Goal: Information Seeking & Learning: Find specific fact

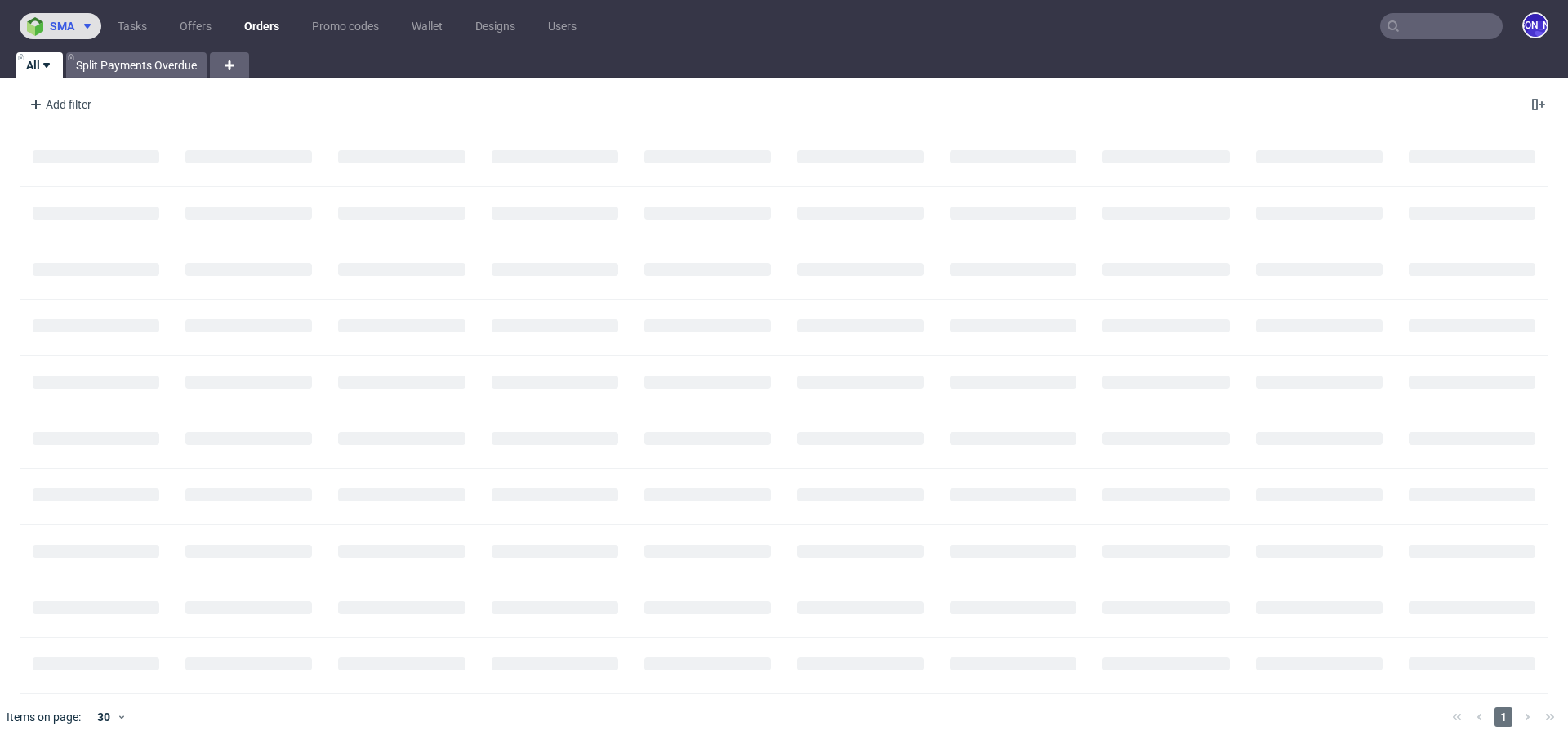
click at [86, 24] on use at bounding box center [87, 25] width 7 height 5
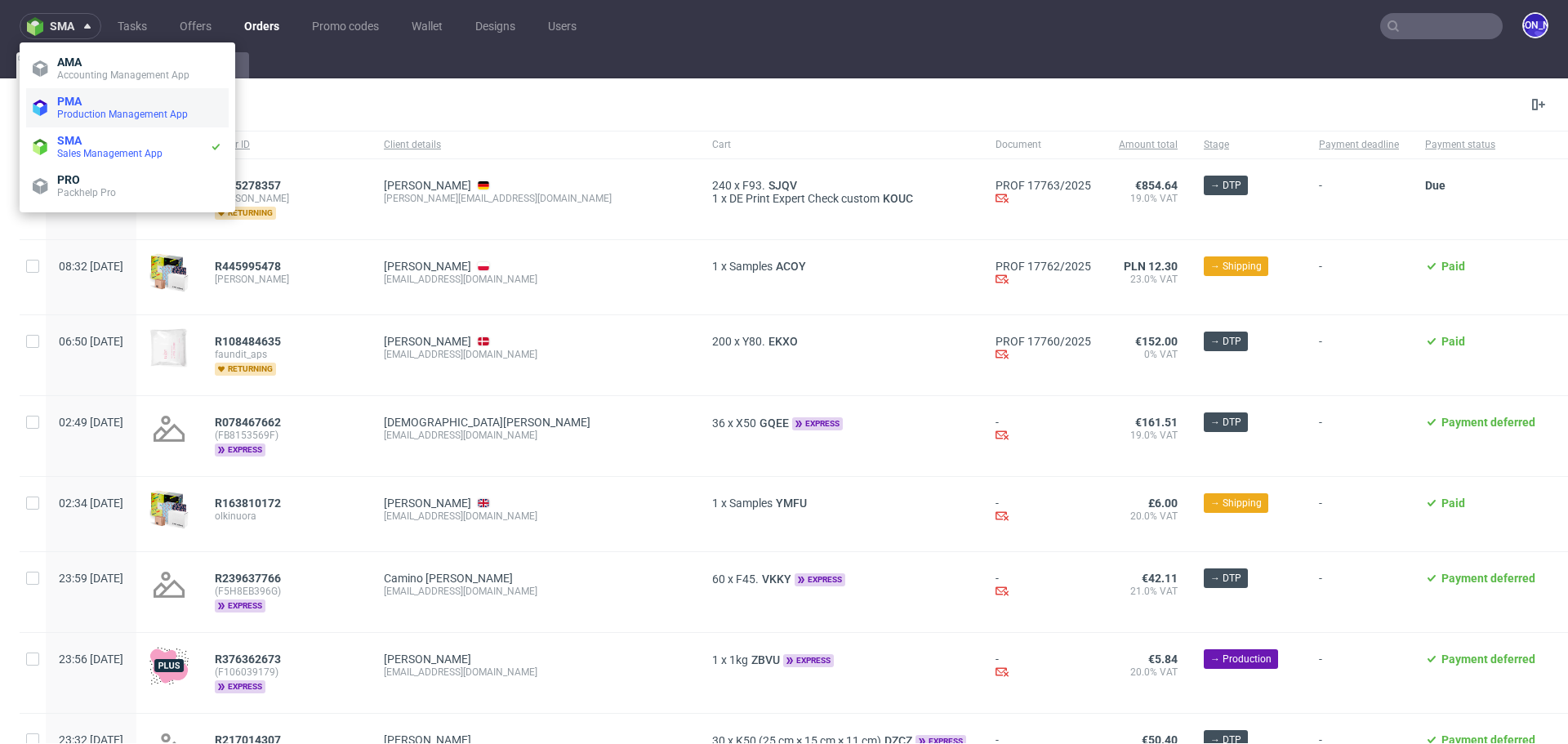
click at [84, 99] on span "PMA" at bounding box center [139, 102] width 165 height 14
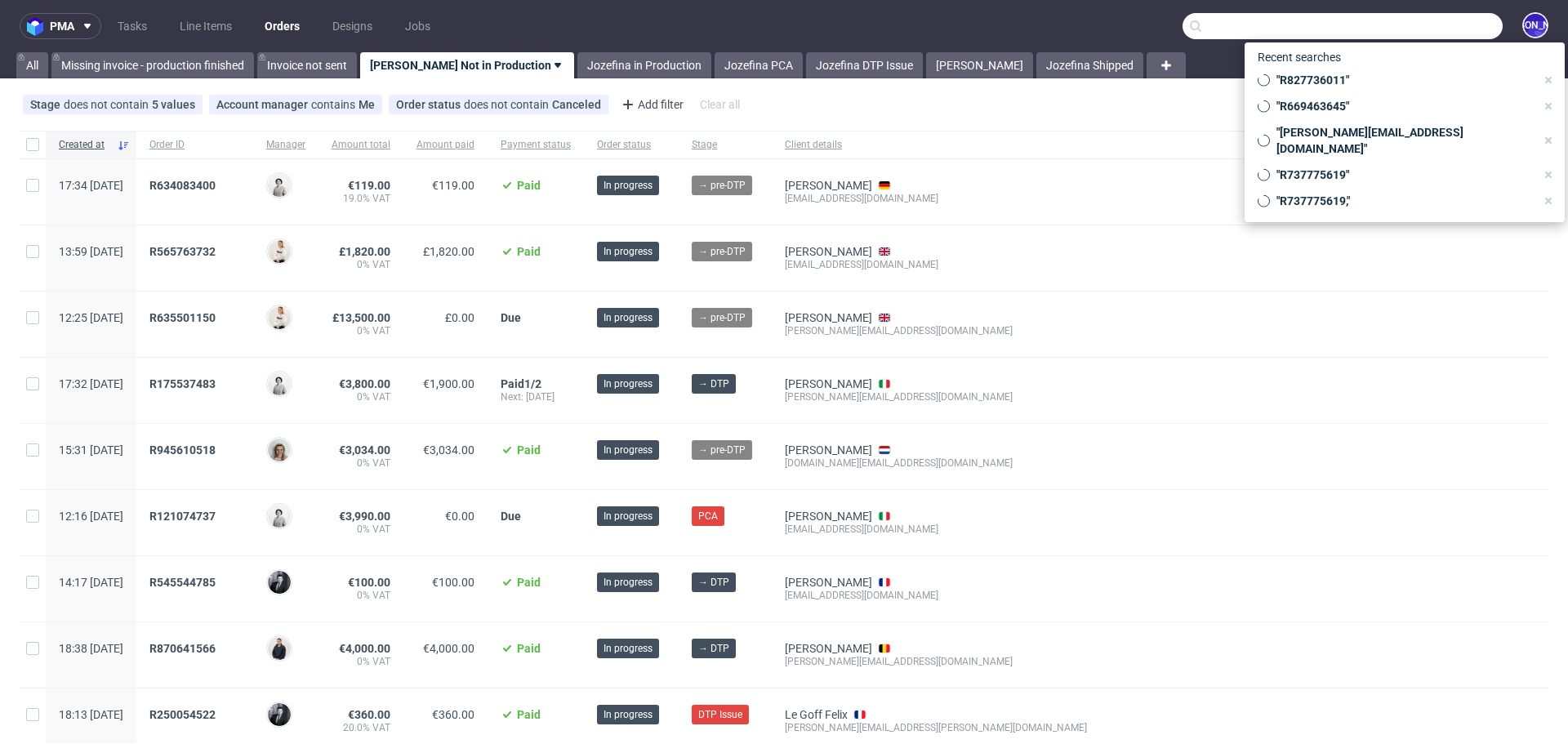
click at [1452, 18] on input "text" at bounding box center [1343, 26] width 320 height 26
paste input "Zoe Flanagan <zoe@onlytheblind.com>"
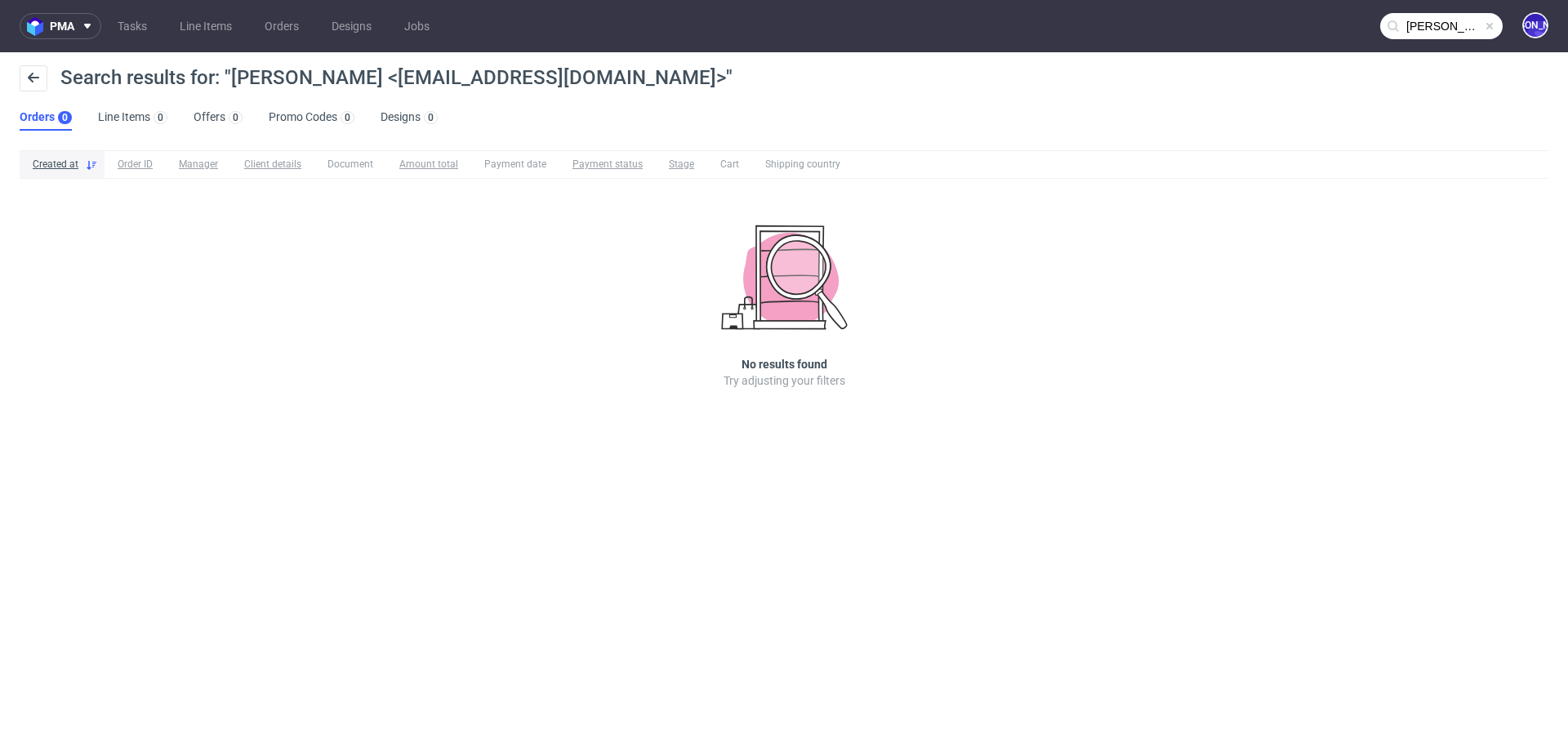
click at [1430, 34] on input "Zoe Flanagan <zoe@onlytheblind.com>" at bounding box center [1441, 26] width 123 height 26
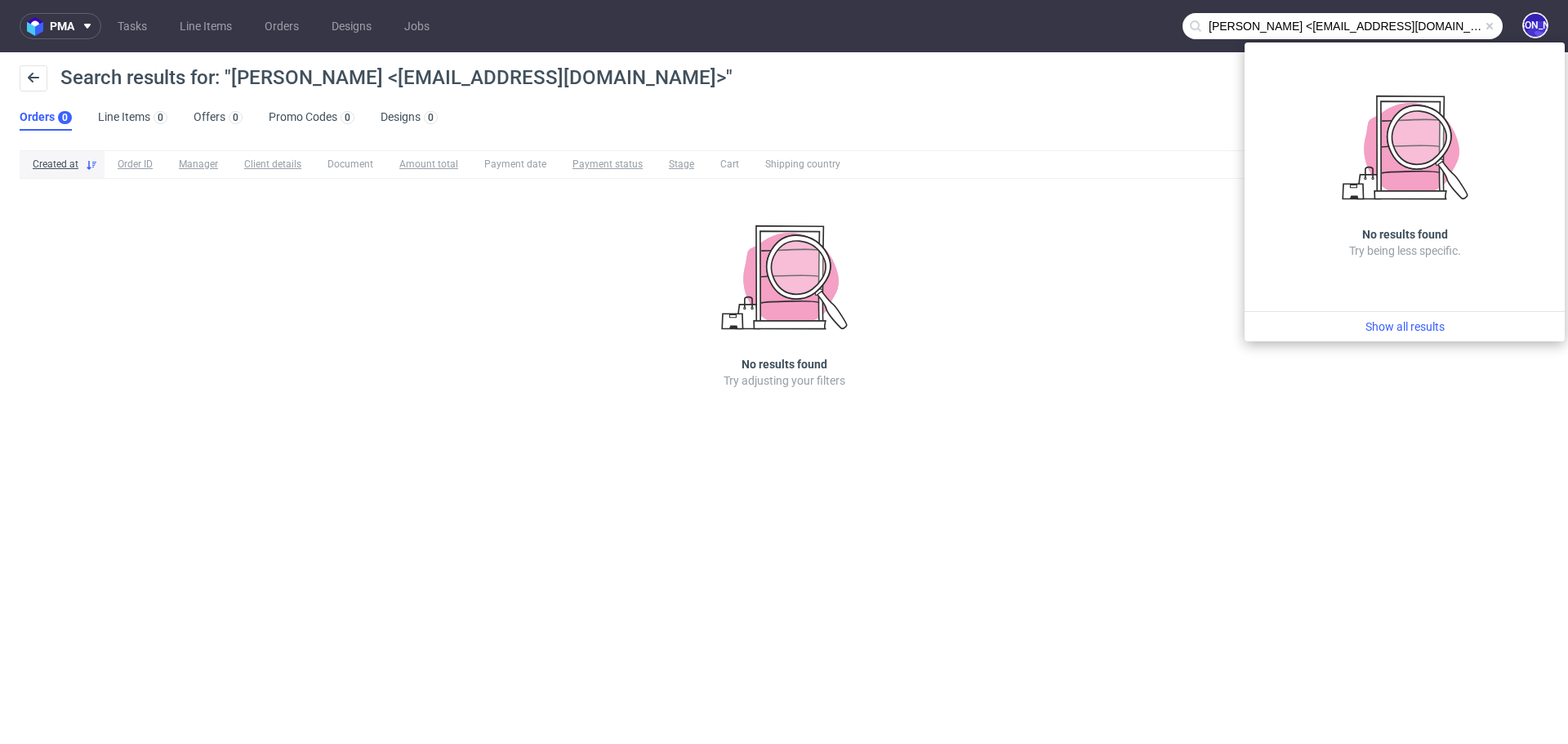
drag, startPoint x: 1290, startPoint y: 29, endPoint x: 1111, endPoint y: 27, distance: 179.0
click at [1111, 27] on nav "pma Tasks Line Items Orders Designs Jobs Zoe Flanagan <zoe@onlytheblind.com JO" at bounding box center [784, 26] width 1568 height 52
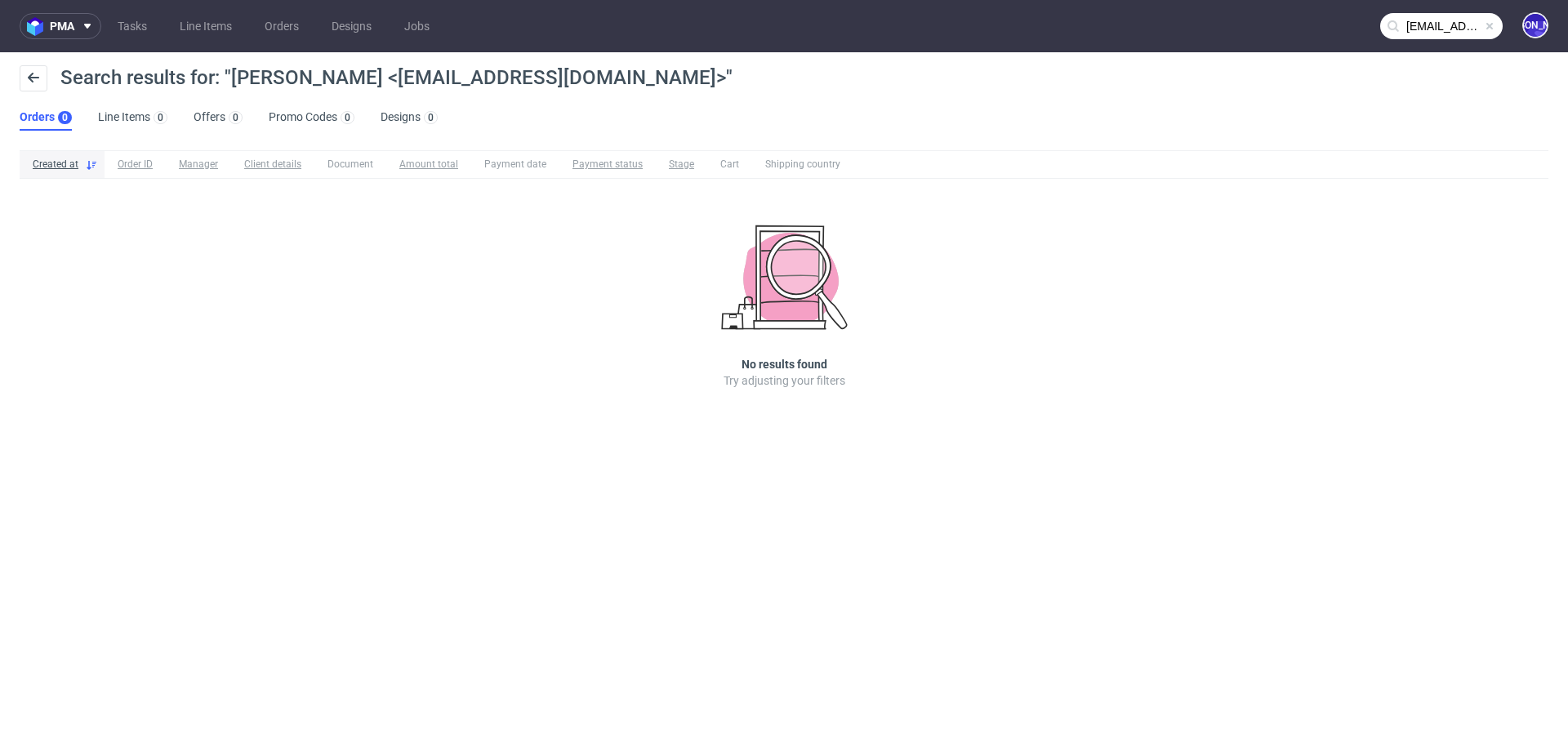
type input "zoe@onlytheblind.com"
click at [289, 23] on link "Orders" at bounding box center [281, 26] width 54 height 26
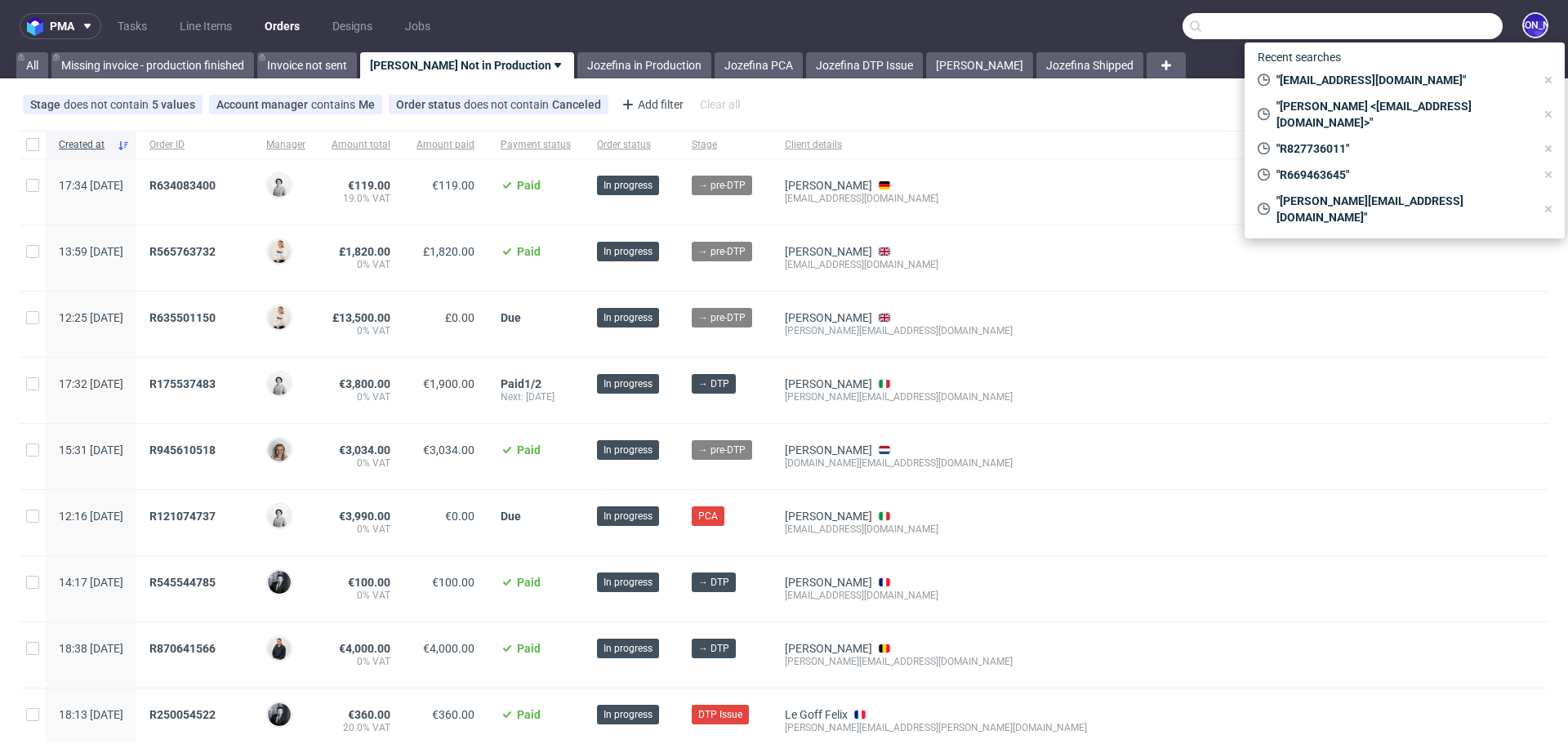
click at [1434, 35] on input "text" at bounding box center [1343, 26] width 320 height 26
paste input "Zoe Flanagan <zoe@onlytheblind.com>"
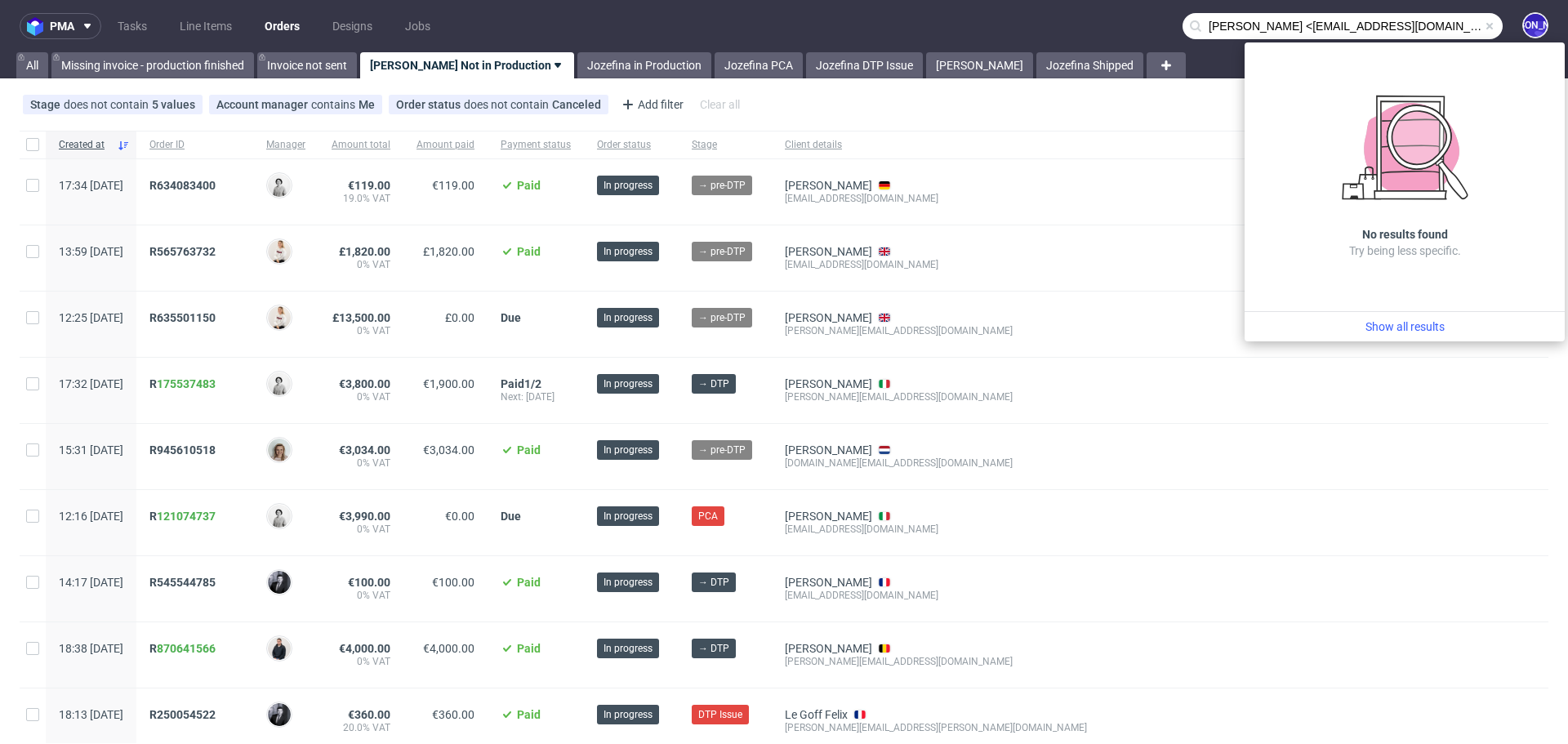
drag, startPoint x: 1290, startPoint y: 27, endPoint x: 1031, endPoint y: 22, distance: 259.0
click at [1031, 22] on nav "pma Tasks Line Items Orders Designs Jobs Zoe Flanagan <zoe@onlytheblind.com JO" at bounding box center [784, 26] width 1568 height 52
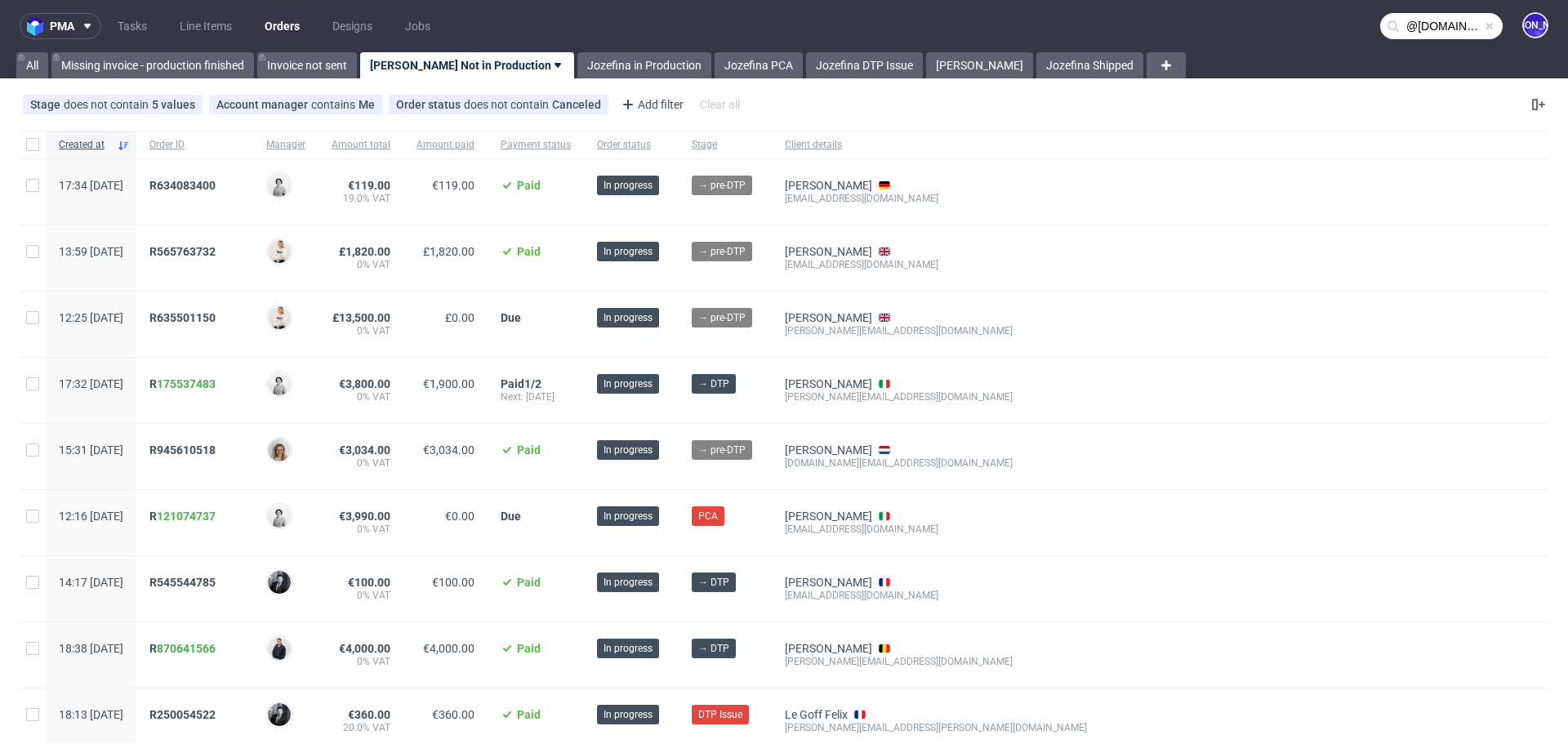
type input "@onlytheblind.com"
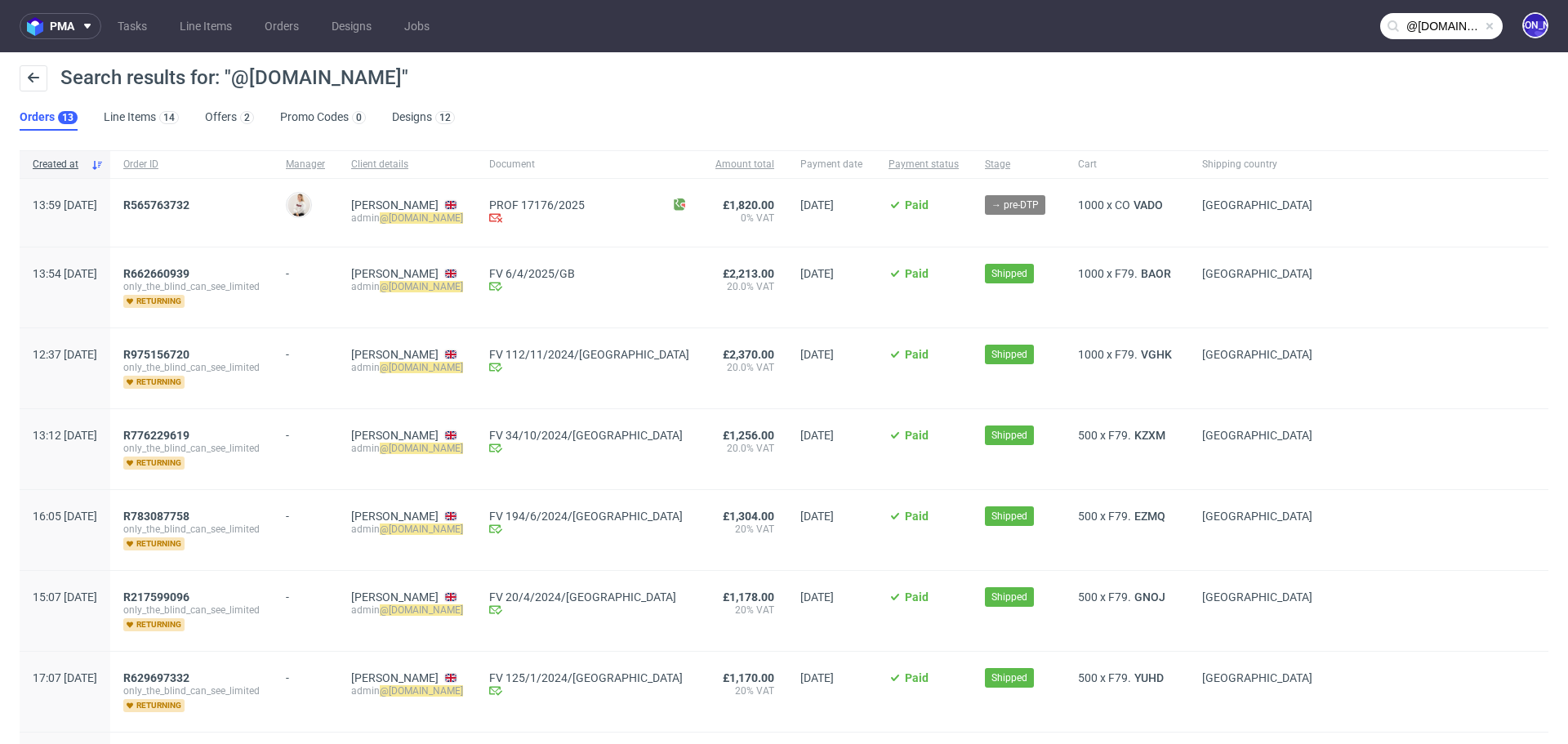
click at [212, 194] on div "R565763732" at bounding box center [192, 213] width 163 height 68
click at [185, 207] on span "R565763732" at bounding box center [156, 205] width 66 height 14
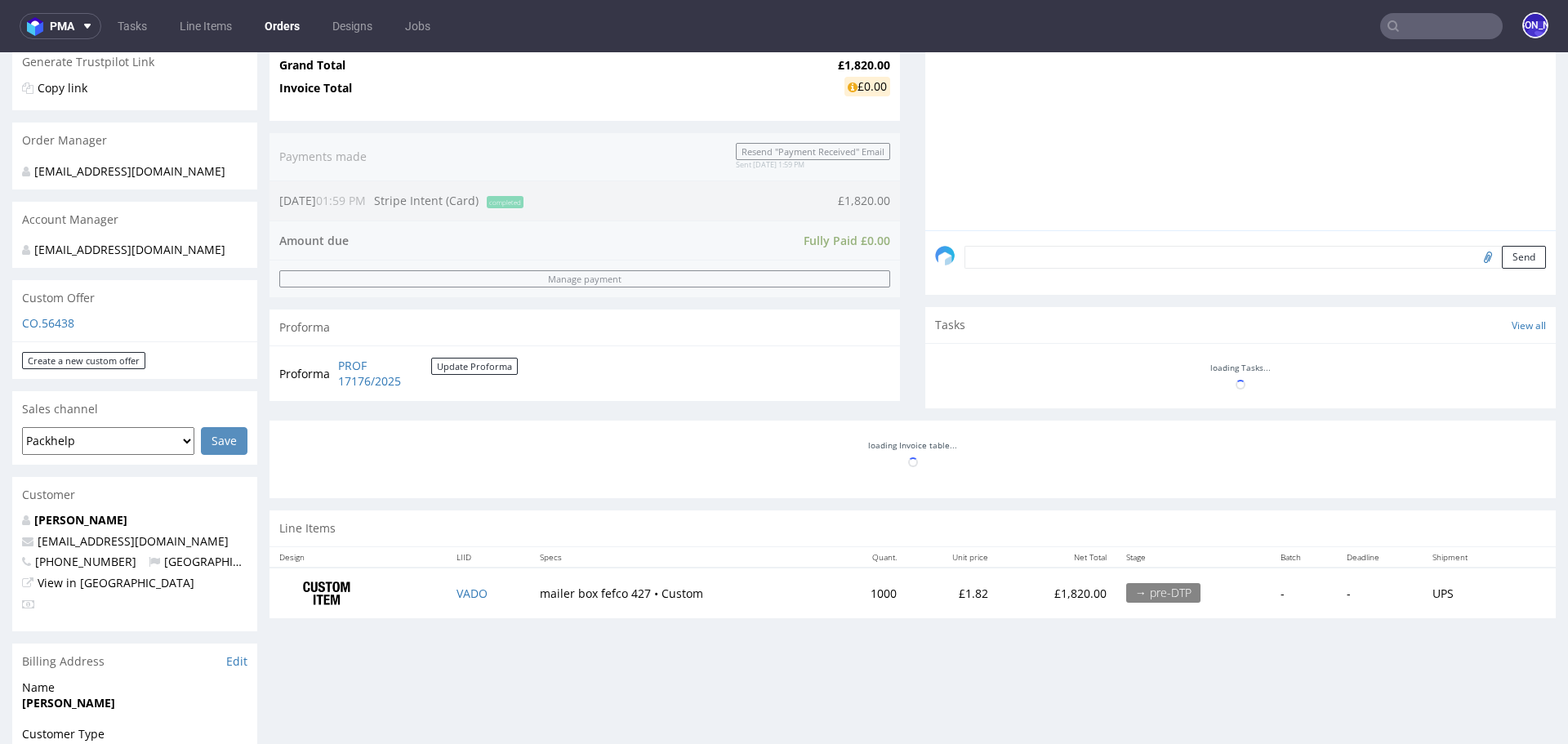
scroll to position [350, 0]
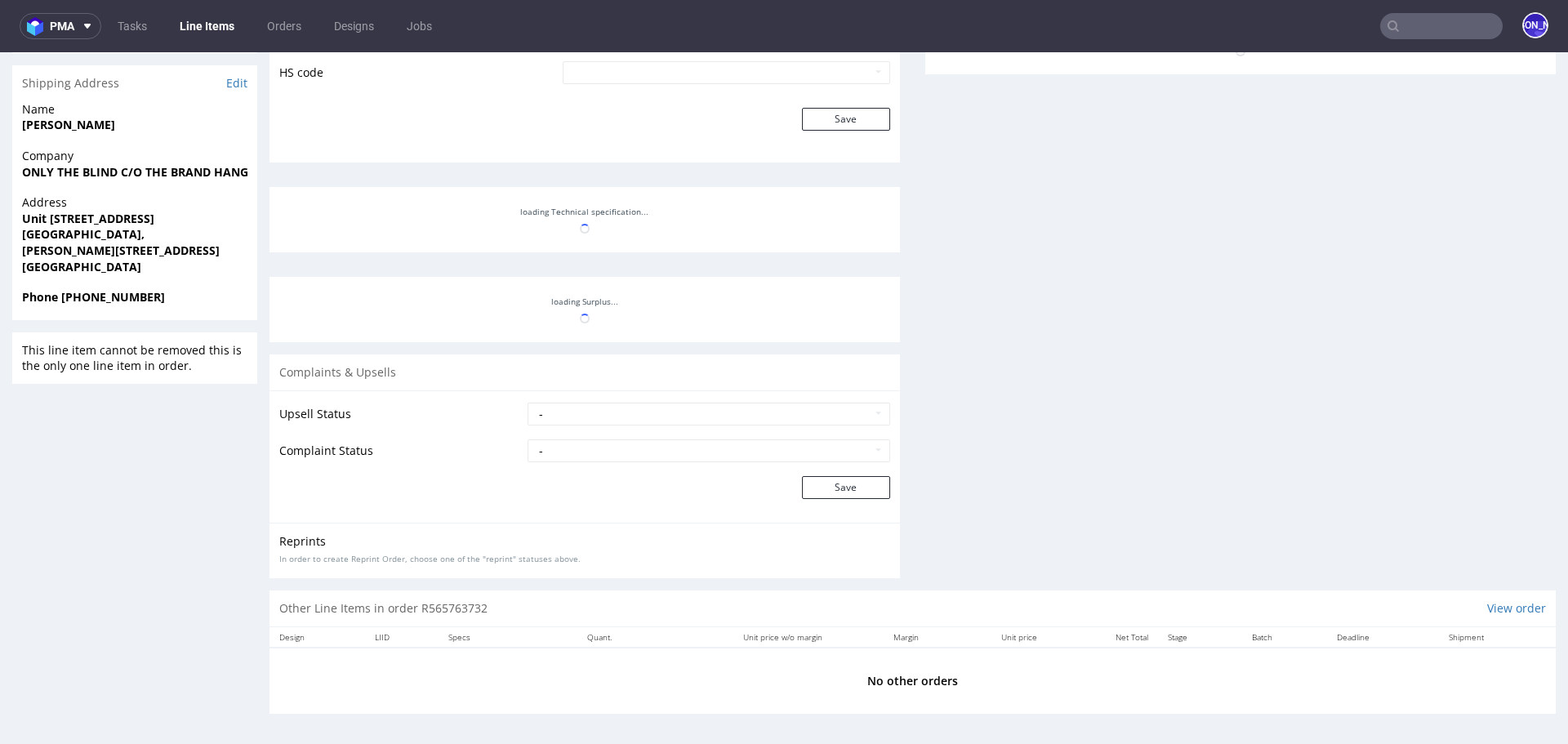
scroll to position [4, 0]
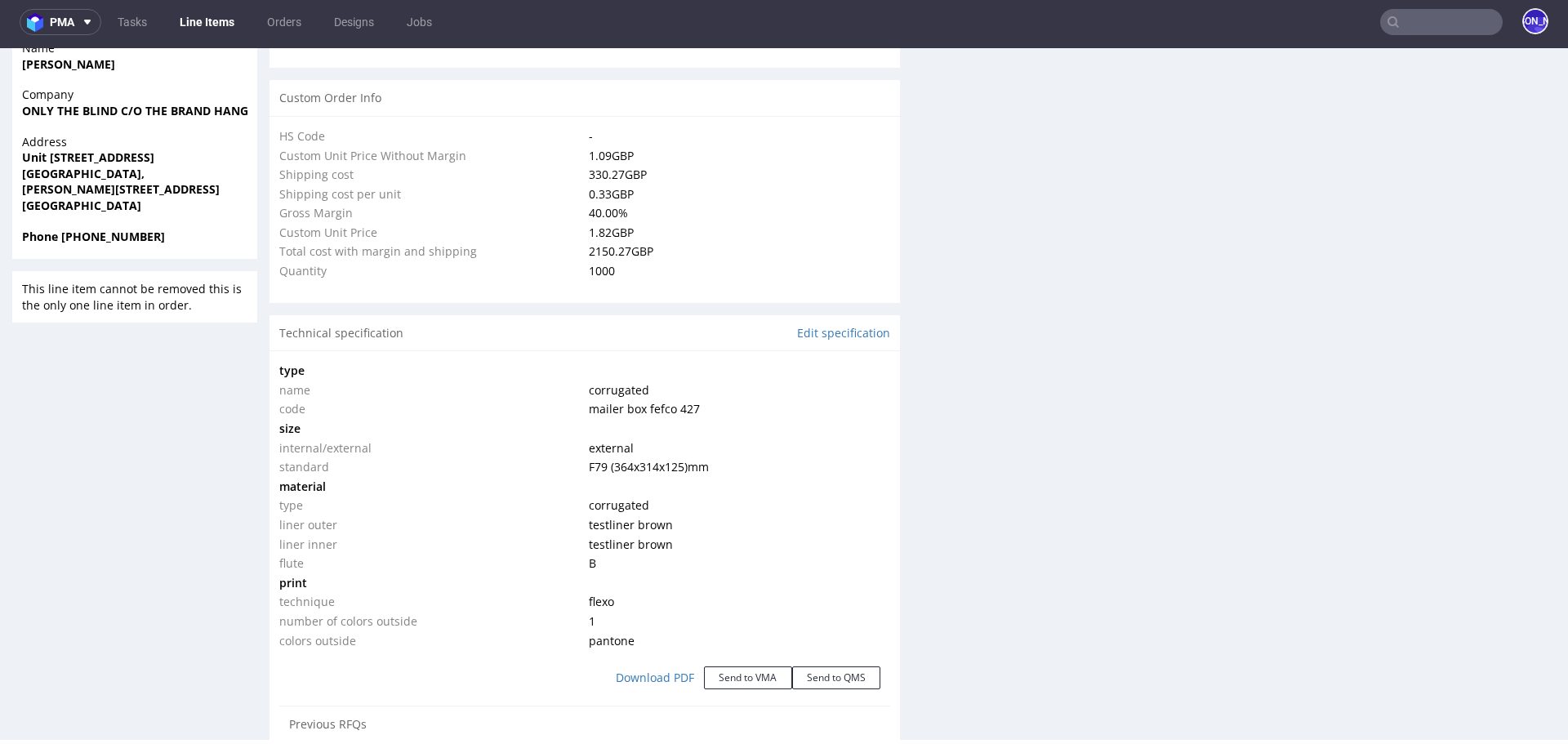
select select "in_progress"
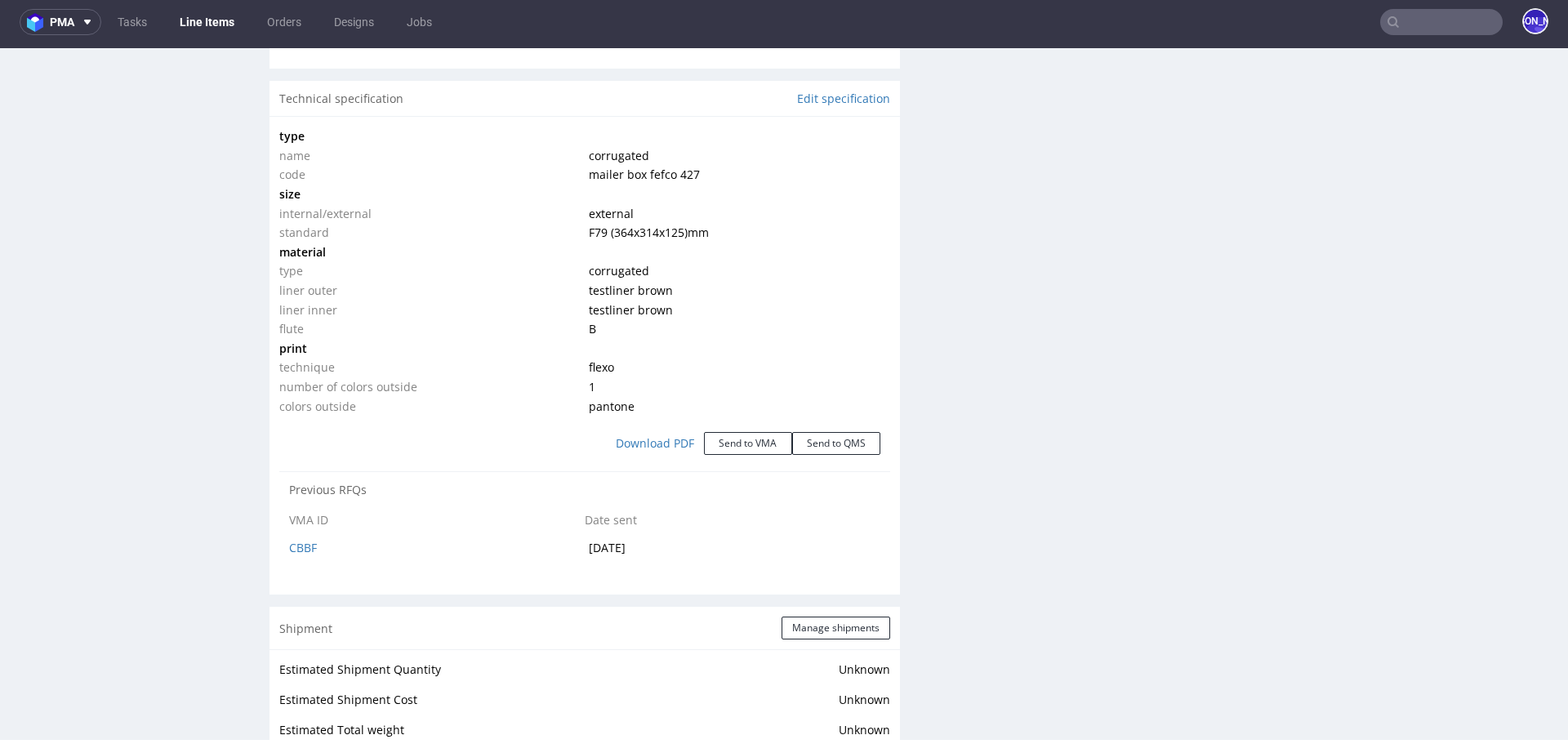
scroll to position [1520, 0]
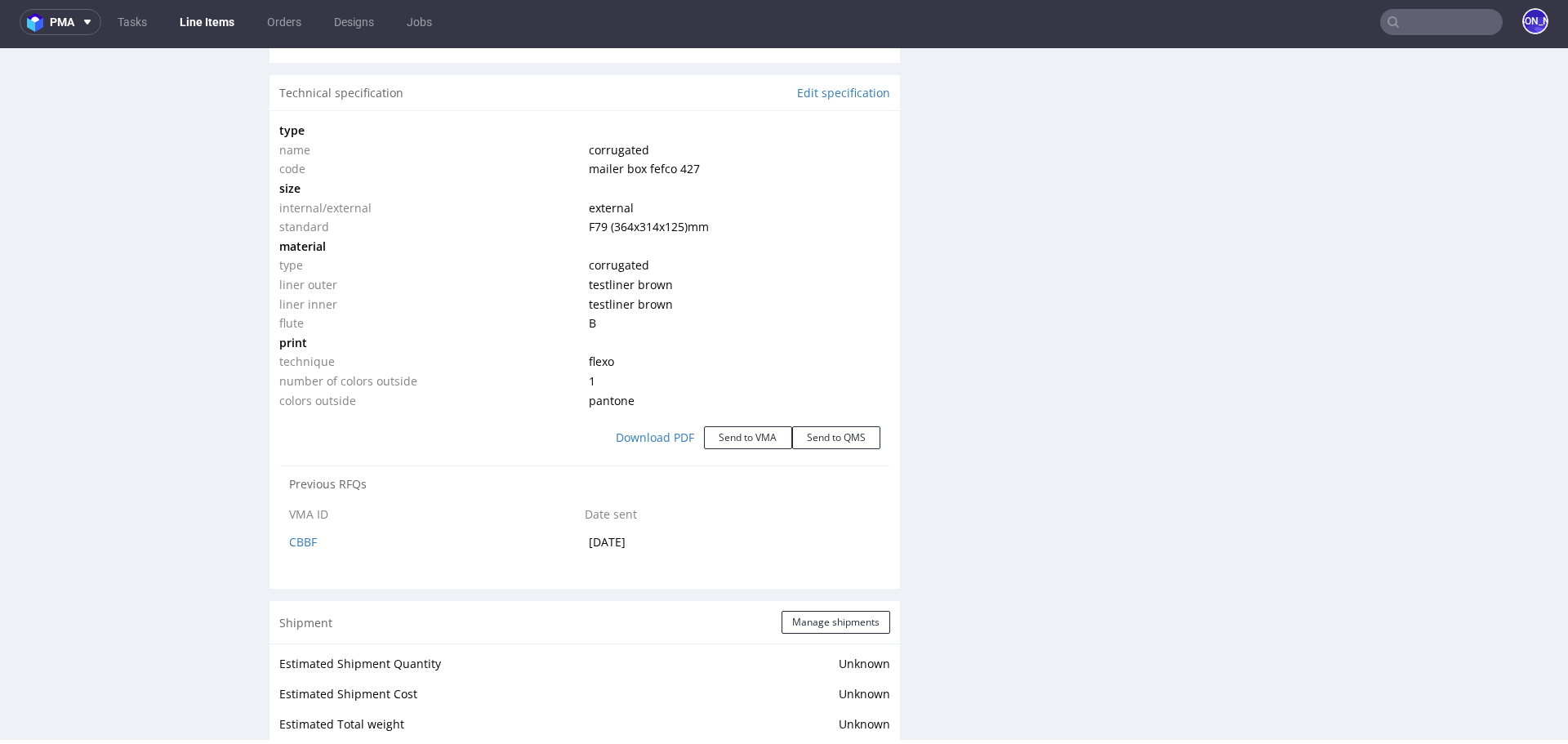
click at [1422, 22] on input "text" at bounding box center [1441, 21] width 123 height 26
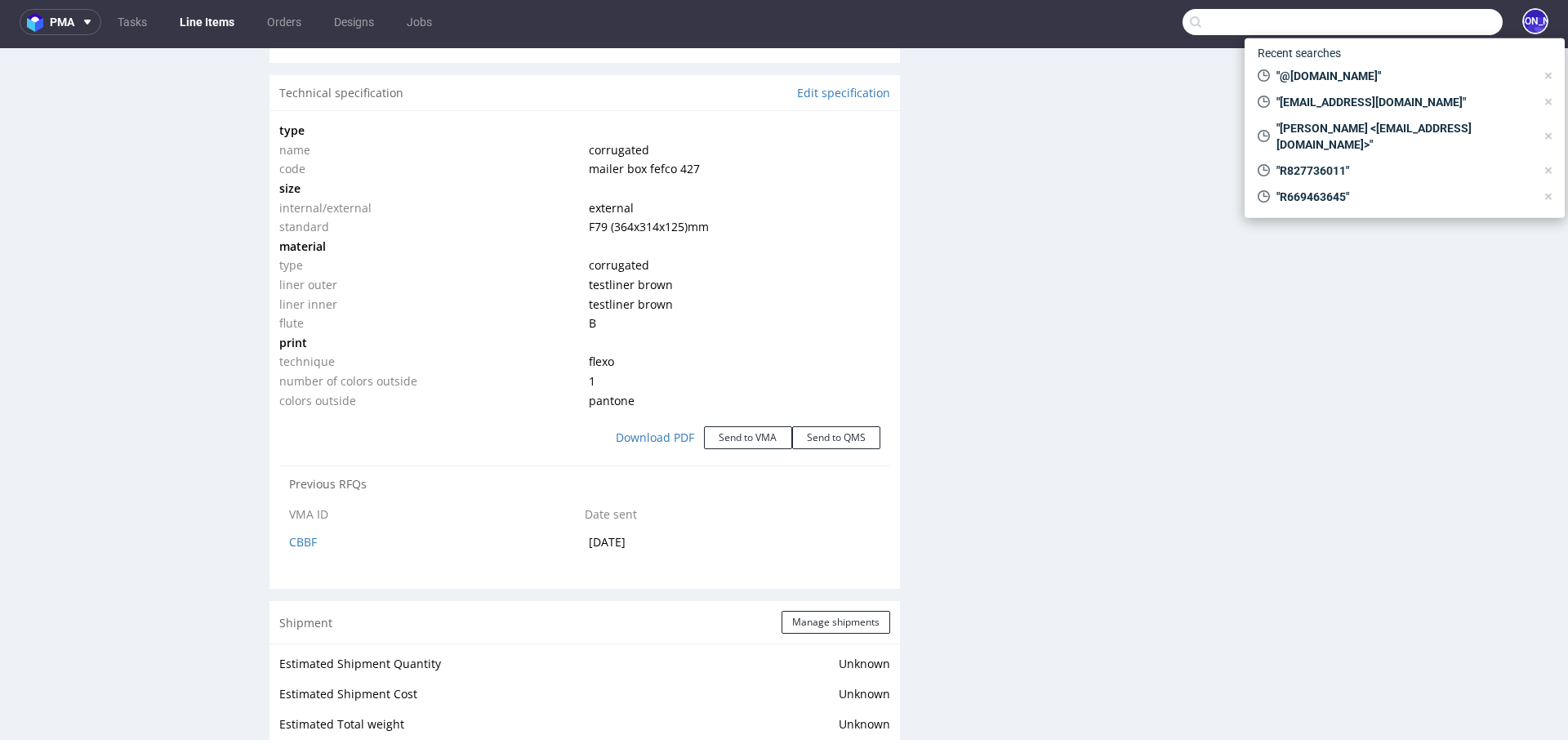
paste input "felix.legoff@candeur.co"
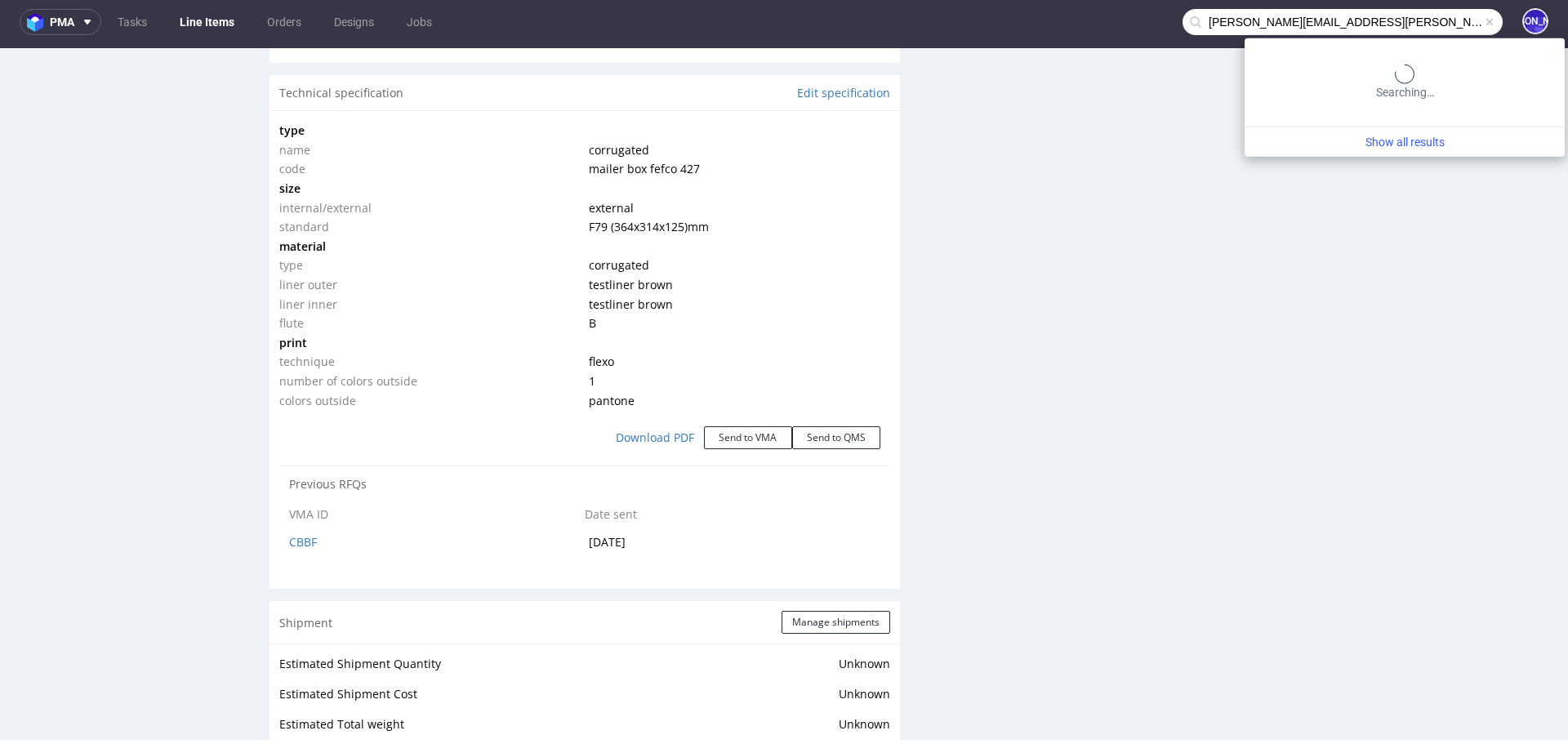
type input "felix.legoff@candeur.co"
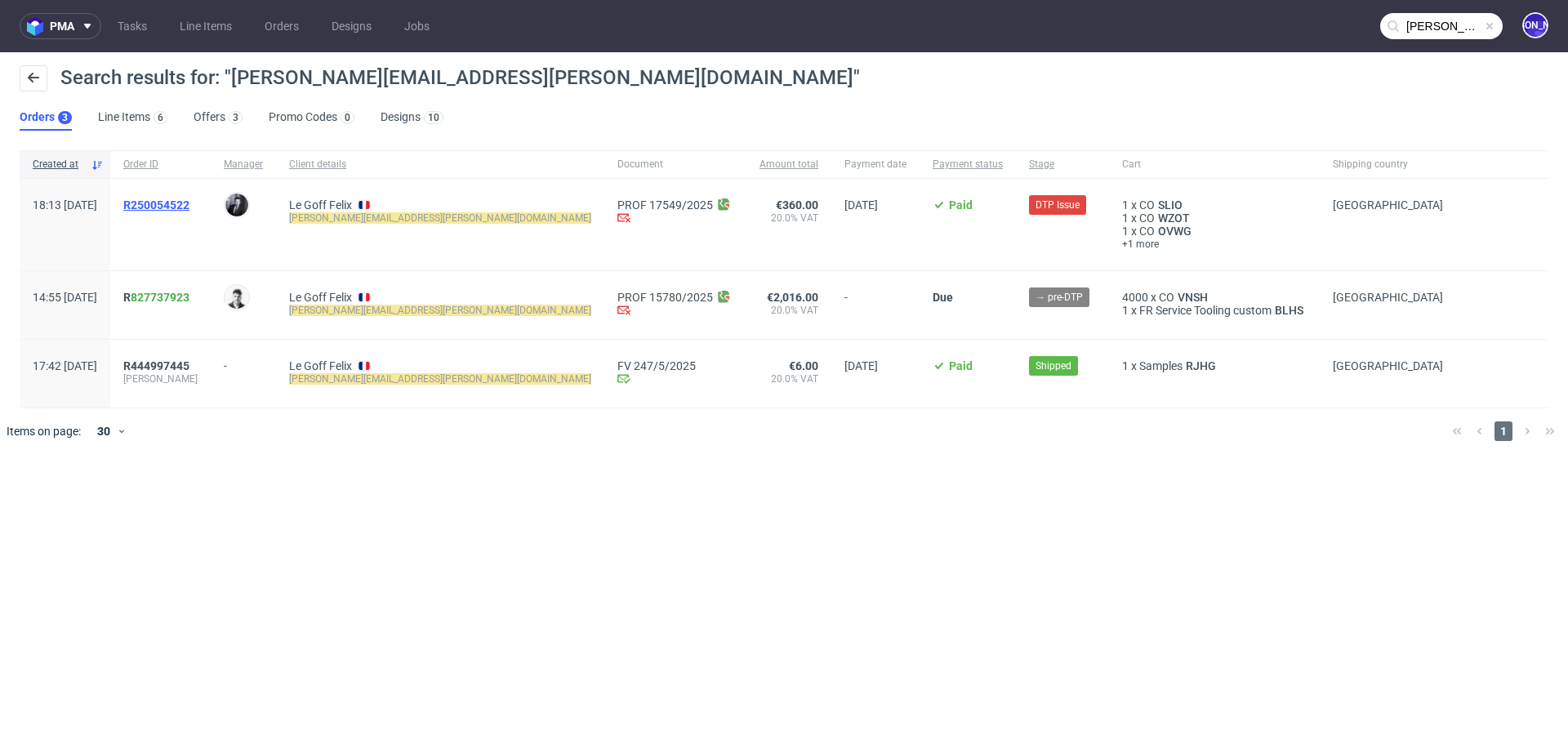
click at [184, 207] on span "R250054522" at bounding box center [156, 205] width 66 height 14
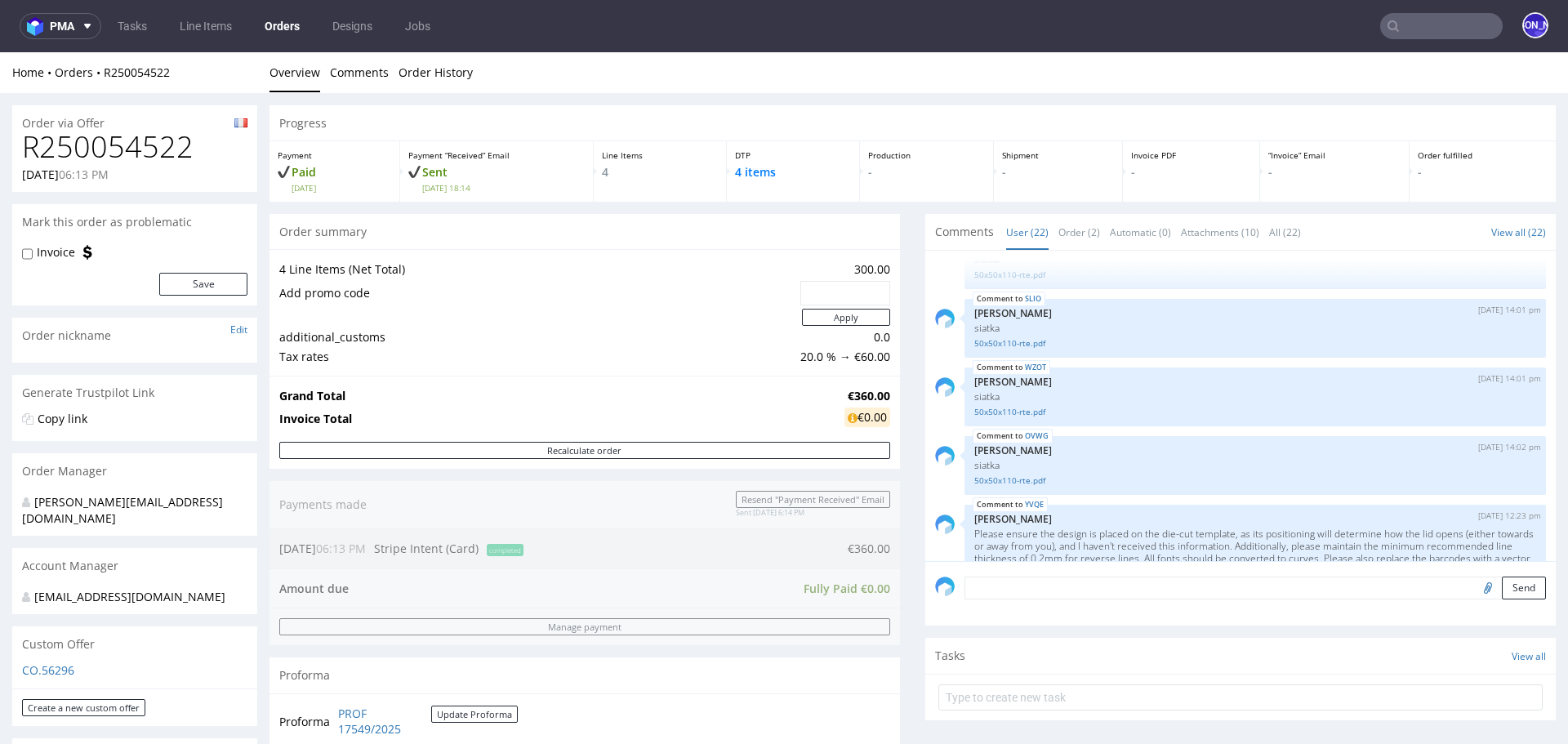
scroll to position [164, 0]
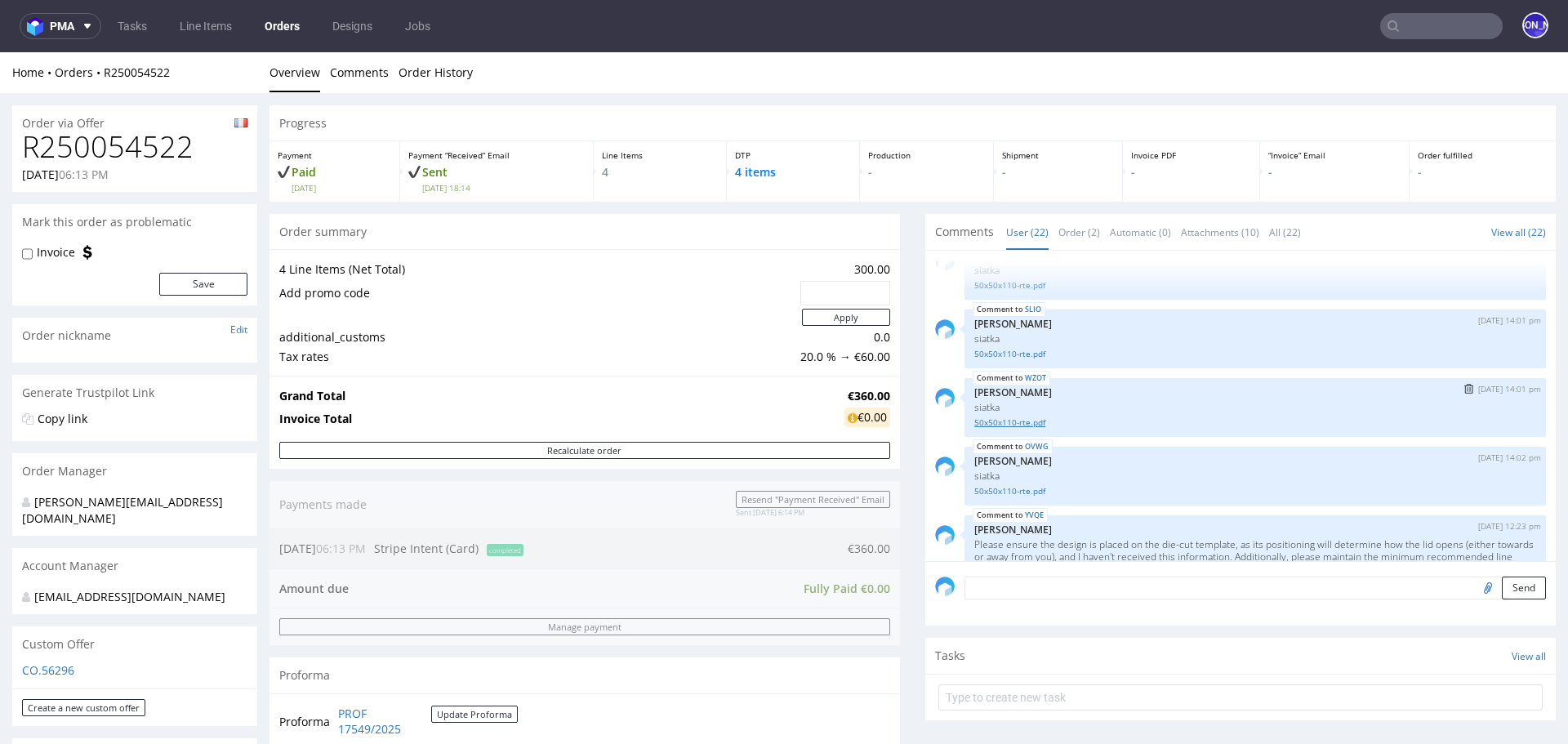
click at [1009, 423] on link "50x50x110-rte.pdf" at bounding box center [1255, 423] width 562 height 13
click at [989, 350] on link "50x50x110-rte.pdf" at bounding box center [1255, 354] width 562 height 13
drag, startPoint x: 202, startPoint y: 142, endPoint x: 0, endPoint y: 142, distance: 202.0
copy h1 "R250054522"
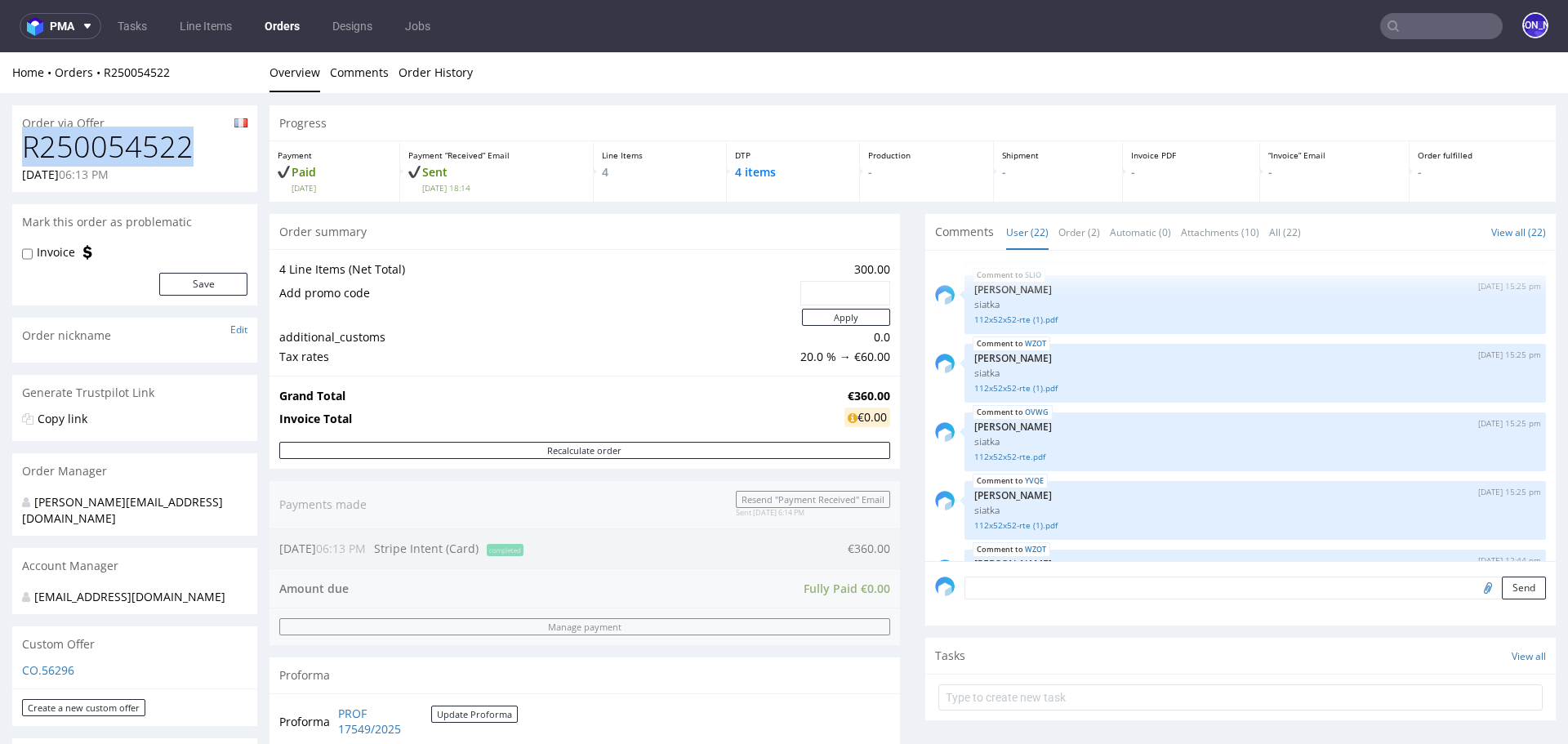
scroll to position [671, 0]
click at [986, 454] on link "112x52x52-rte.pdf" at bounding box center [1255, 454] width 562 height 13
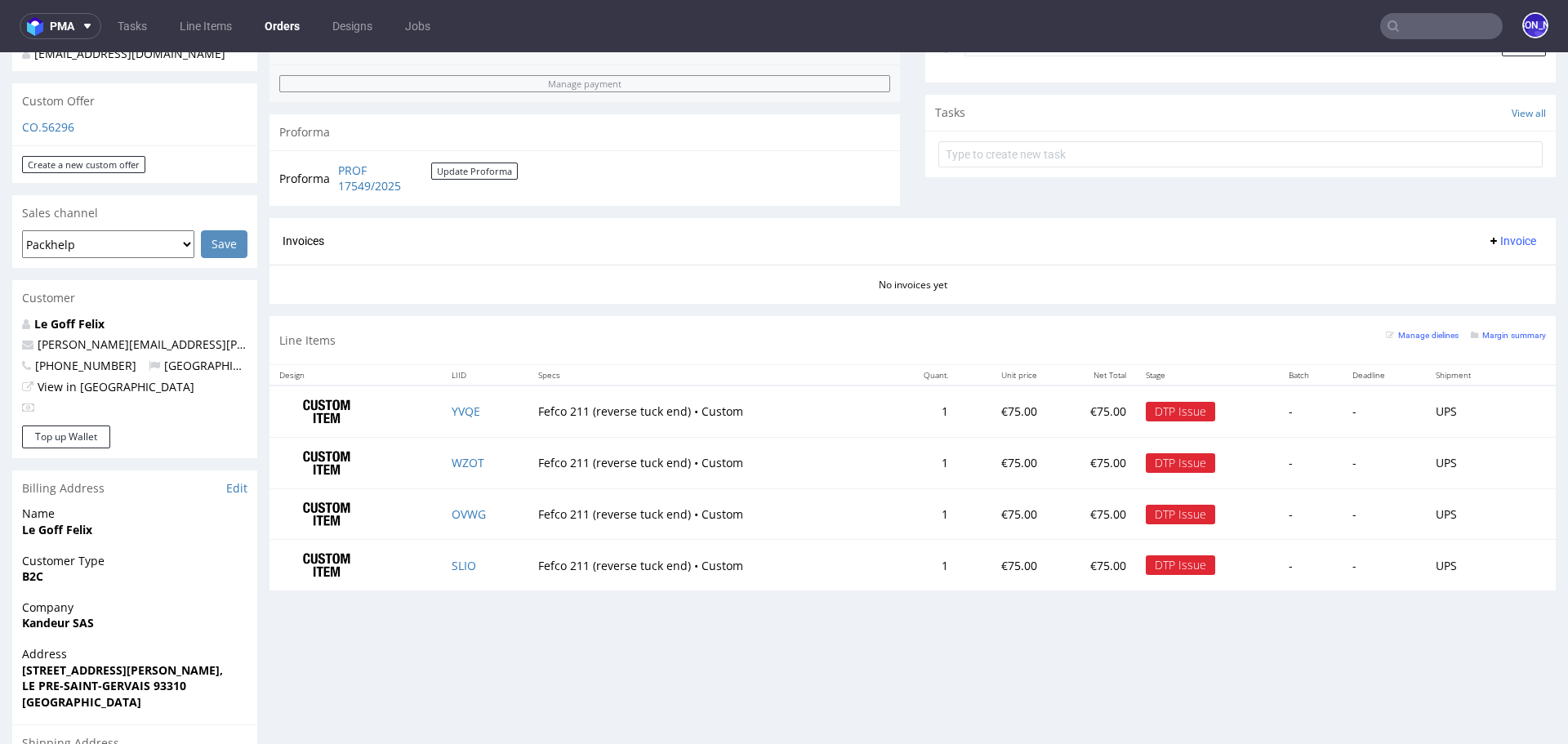
scroll to position [562, 0]
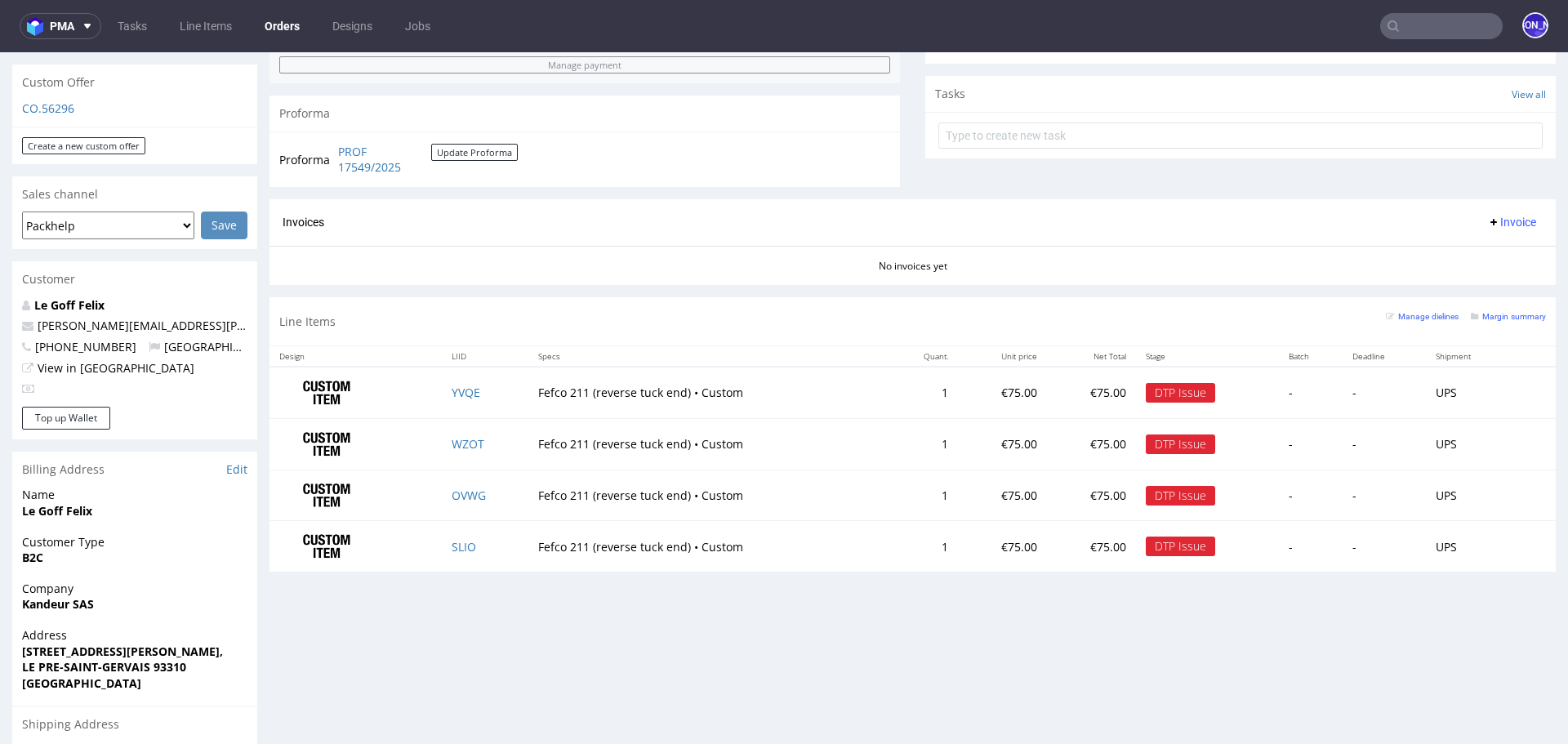
click at [1390, 18] on input "text" at bounding box center [1441, 26] width 123 height 26
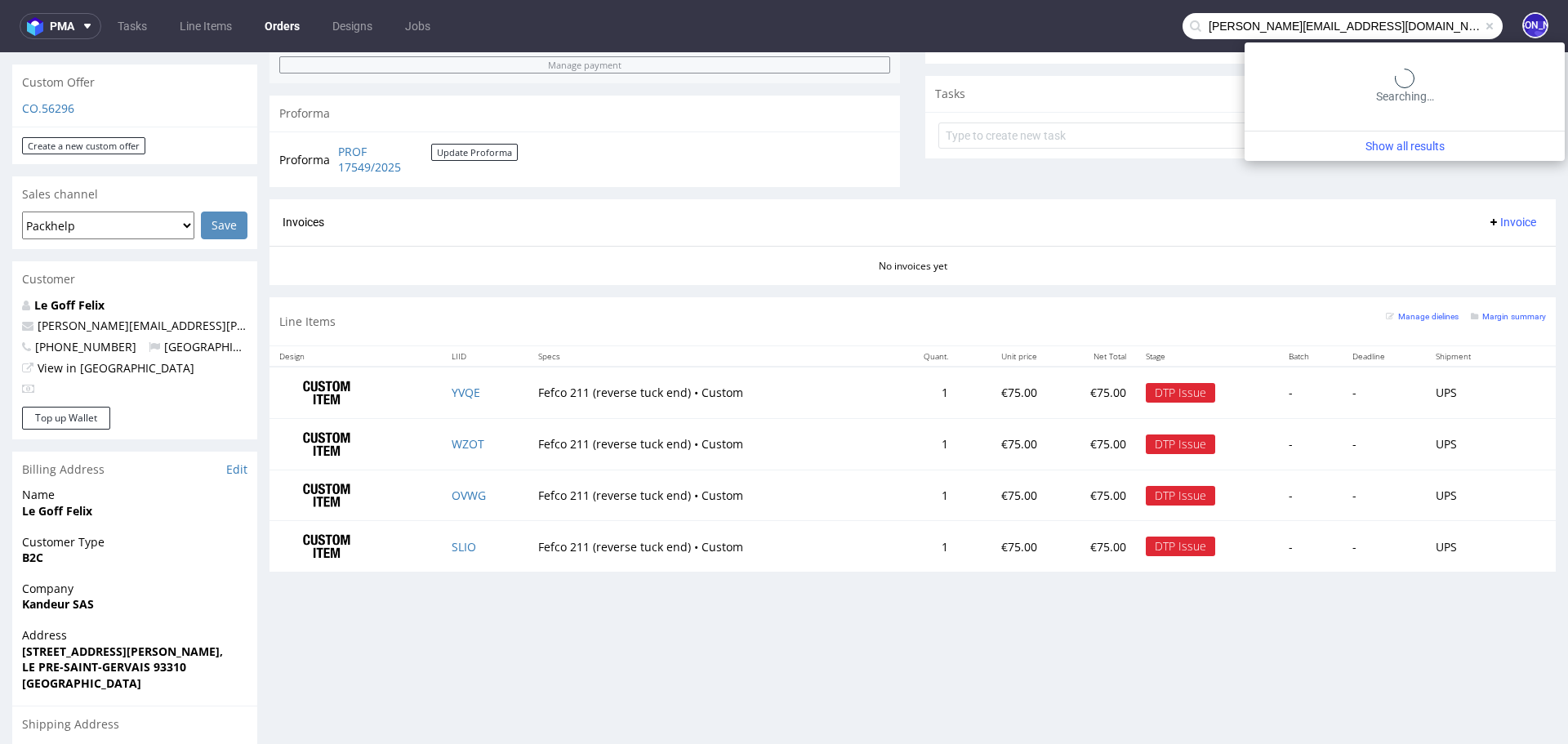
type input "tom@rodeo-group.com"
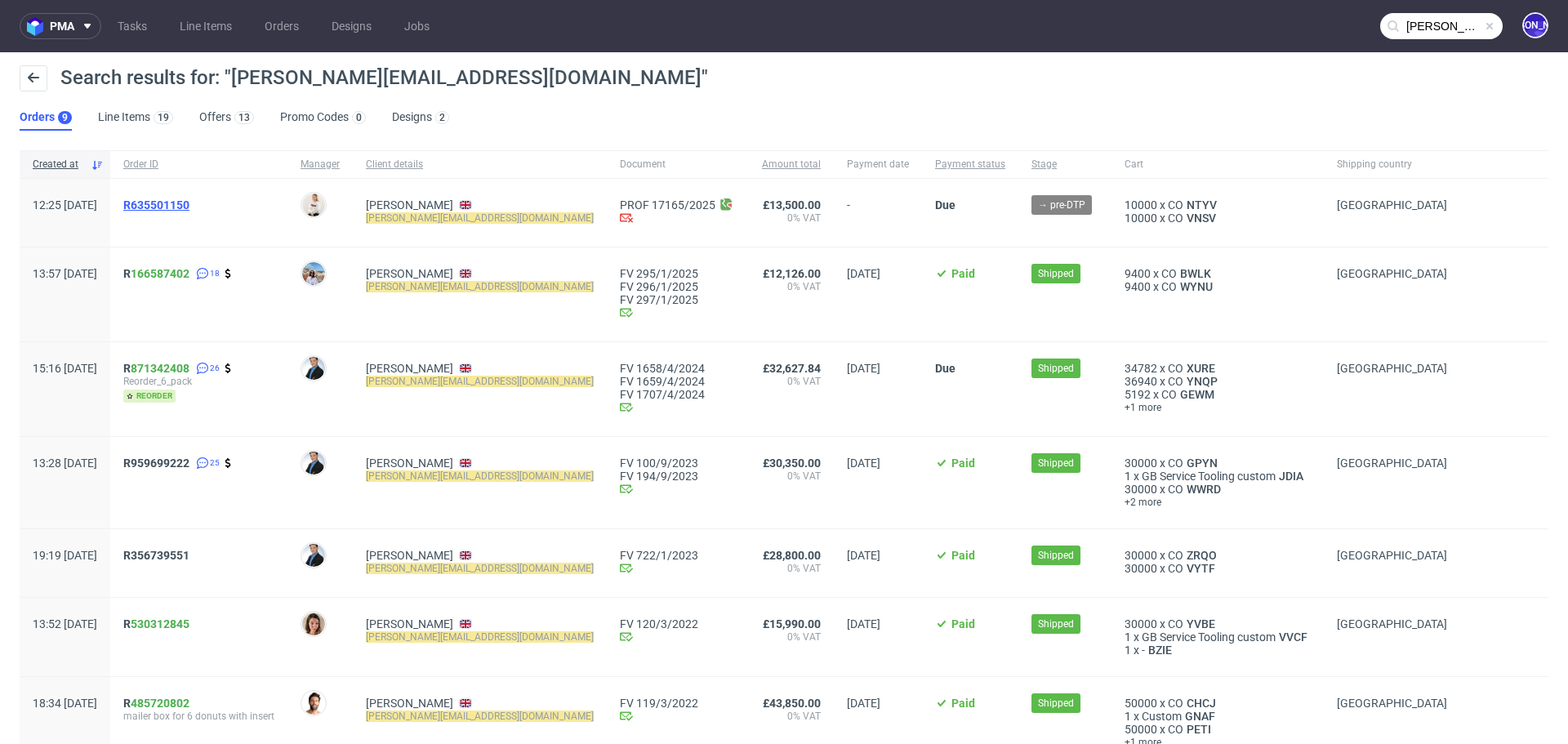
click at [190, 205] on span "R635501150" at bounding box center [156, 205] width 66 height 14
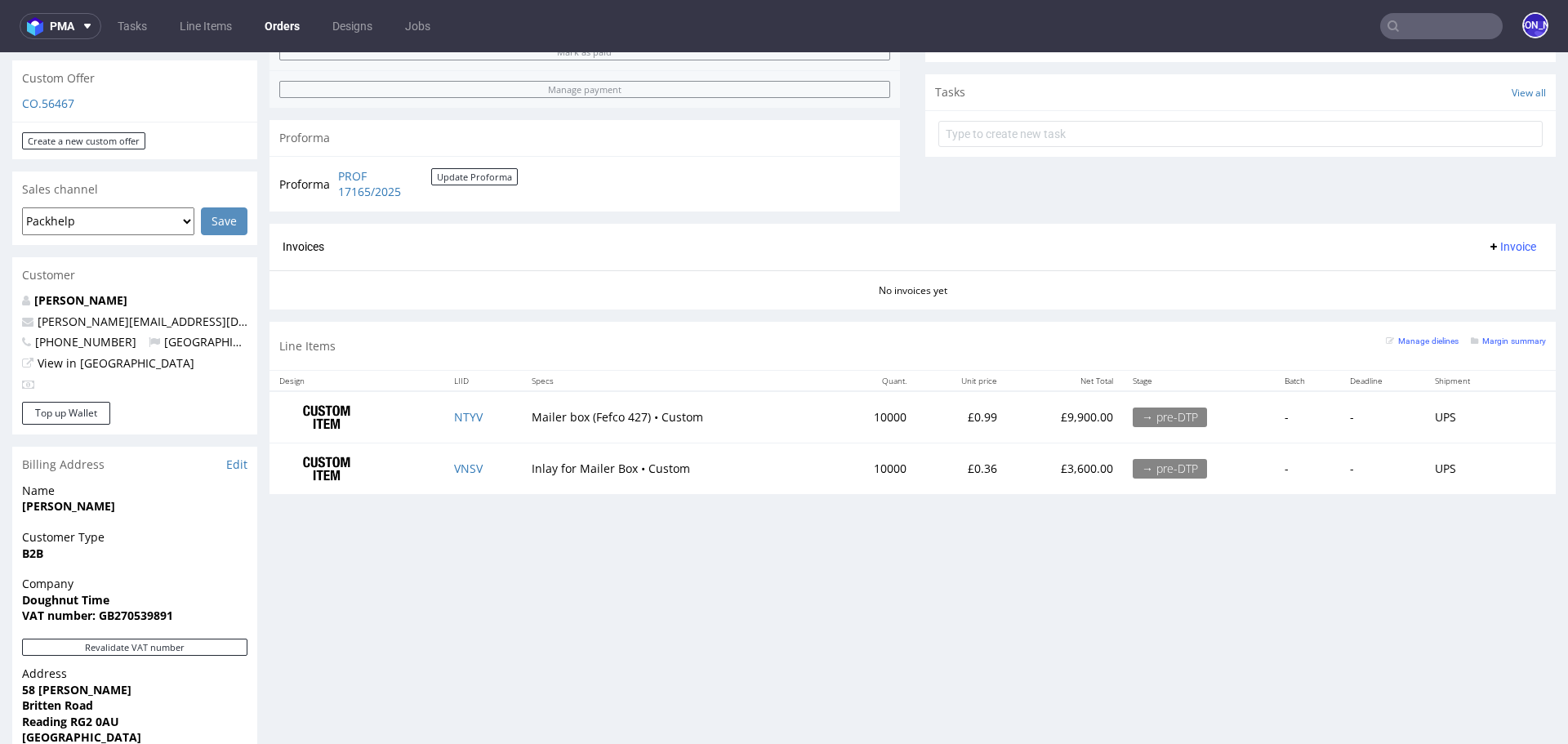
scroll to position [644, 0]
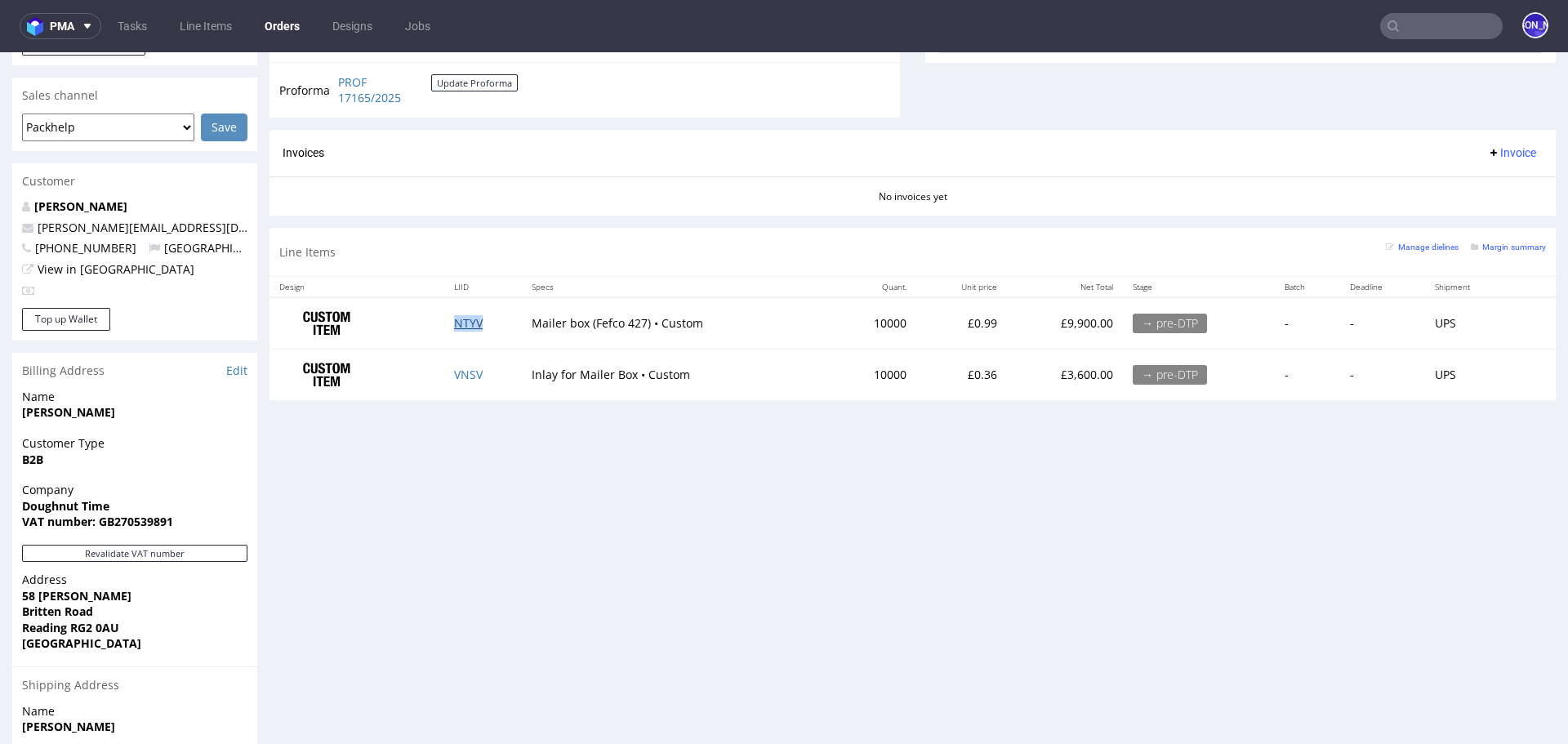
click at [459, 317] on link "NTYV" at bounding box center [468, 323] width 29 height 15
click at [460, 370] on link "VNSV" at bounding box center [468, 374] width 29 height 15
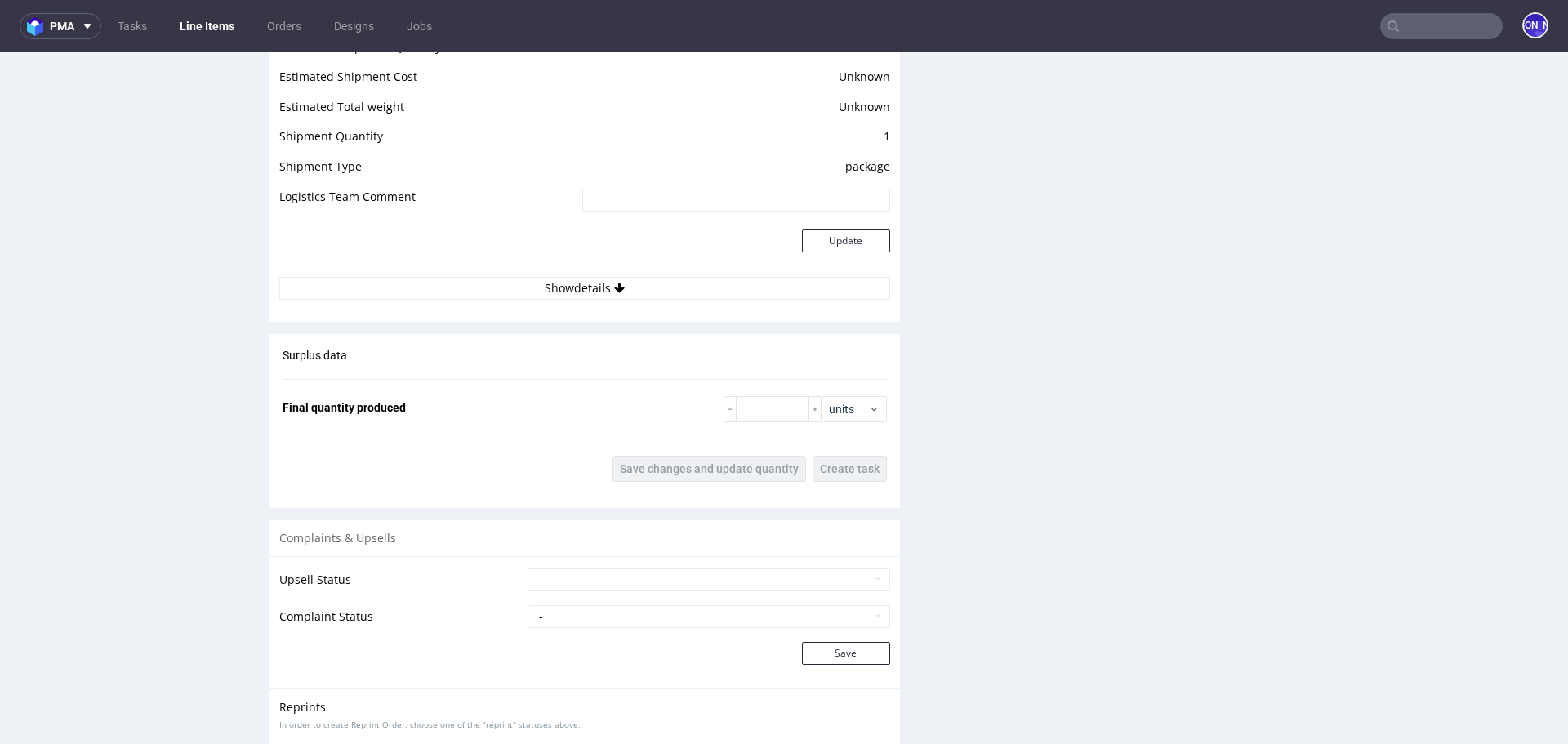
scroll to position [2245, 0]
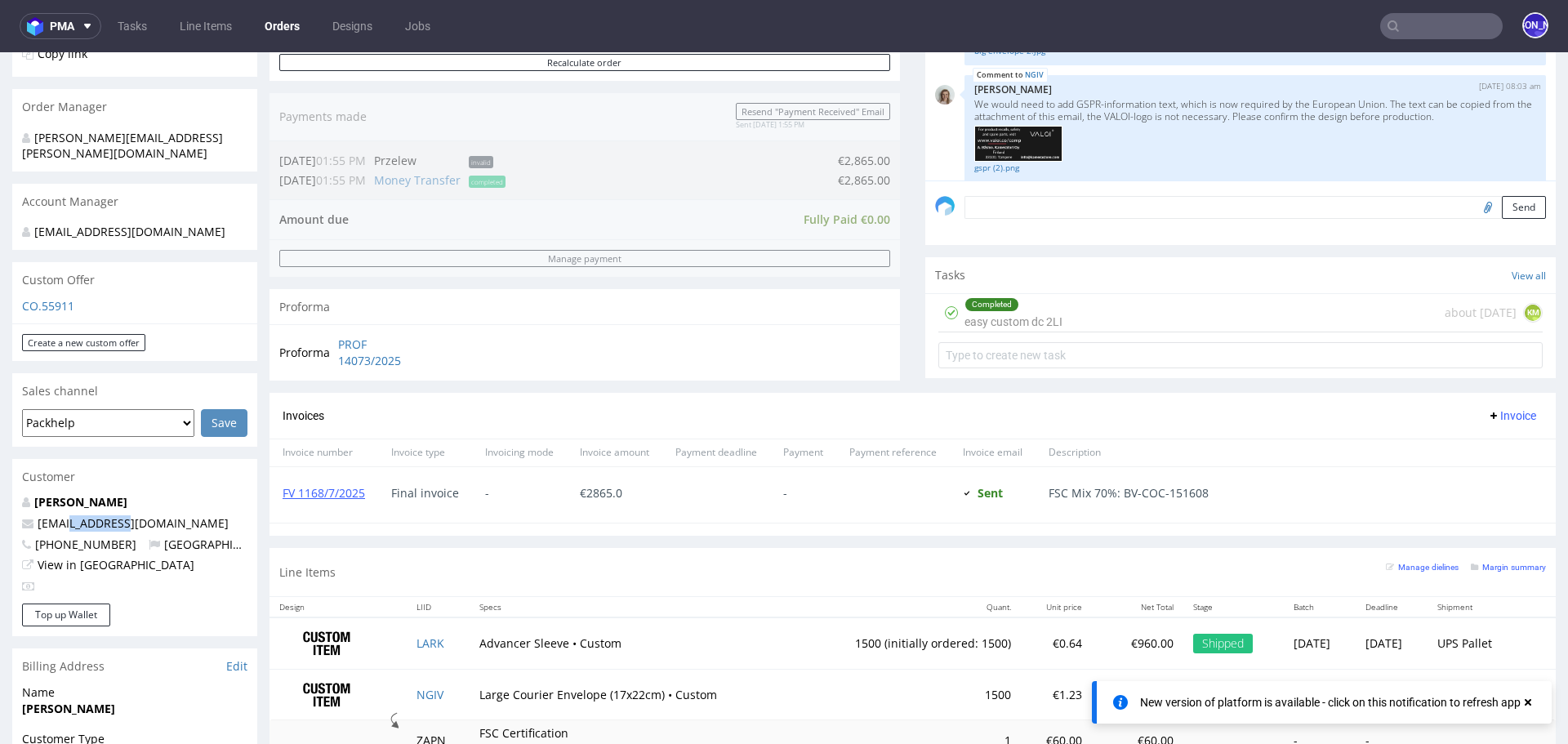
scroll to position [482, 0]
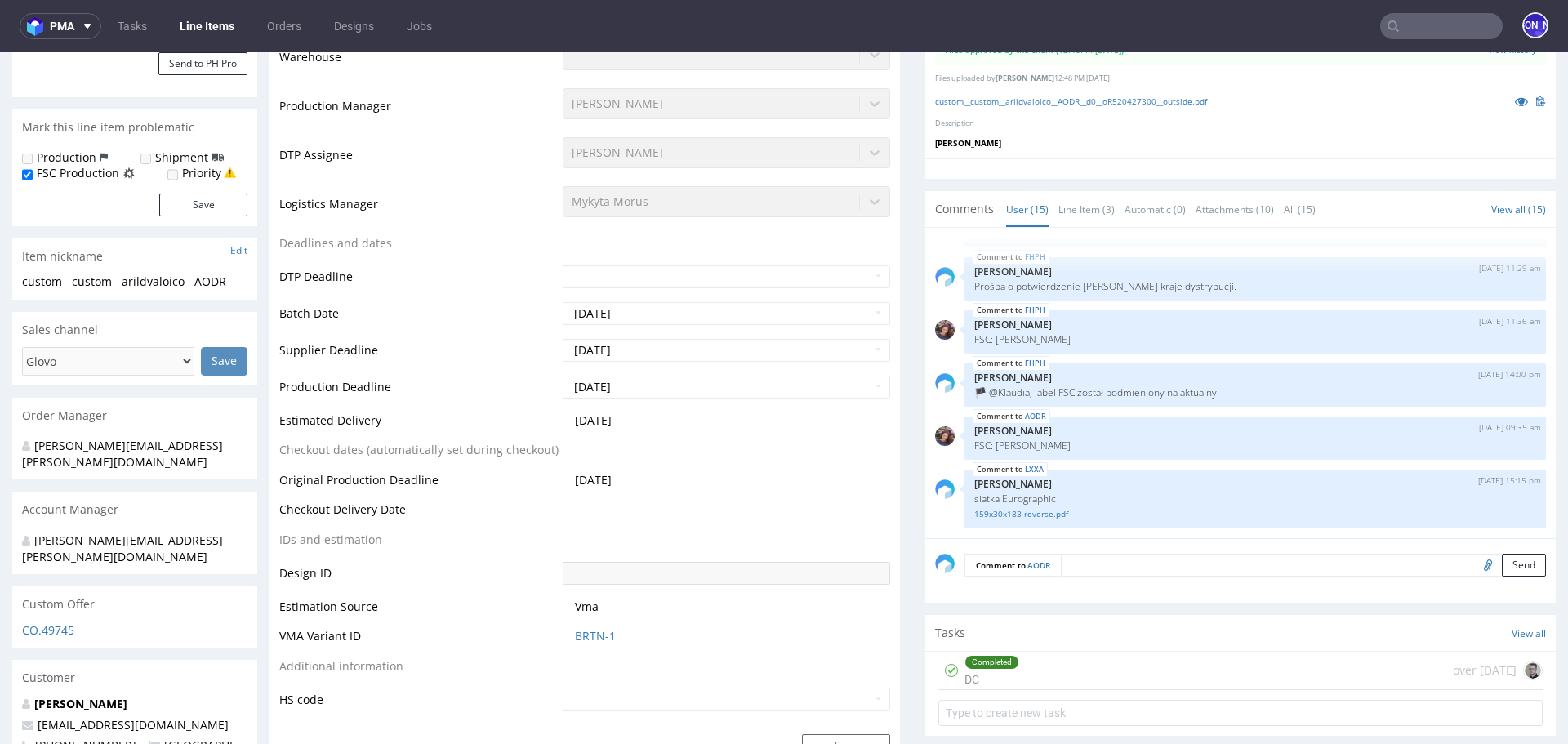
scroll to position [423, 0]
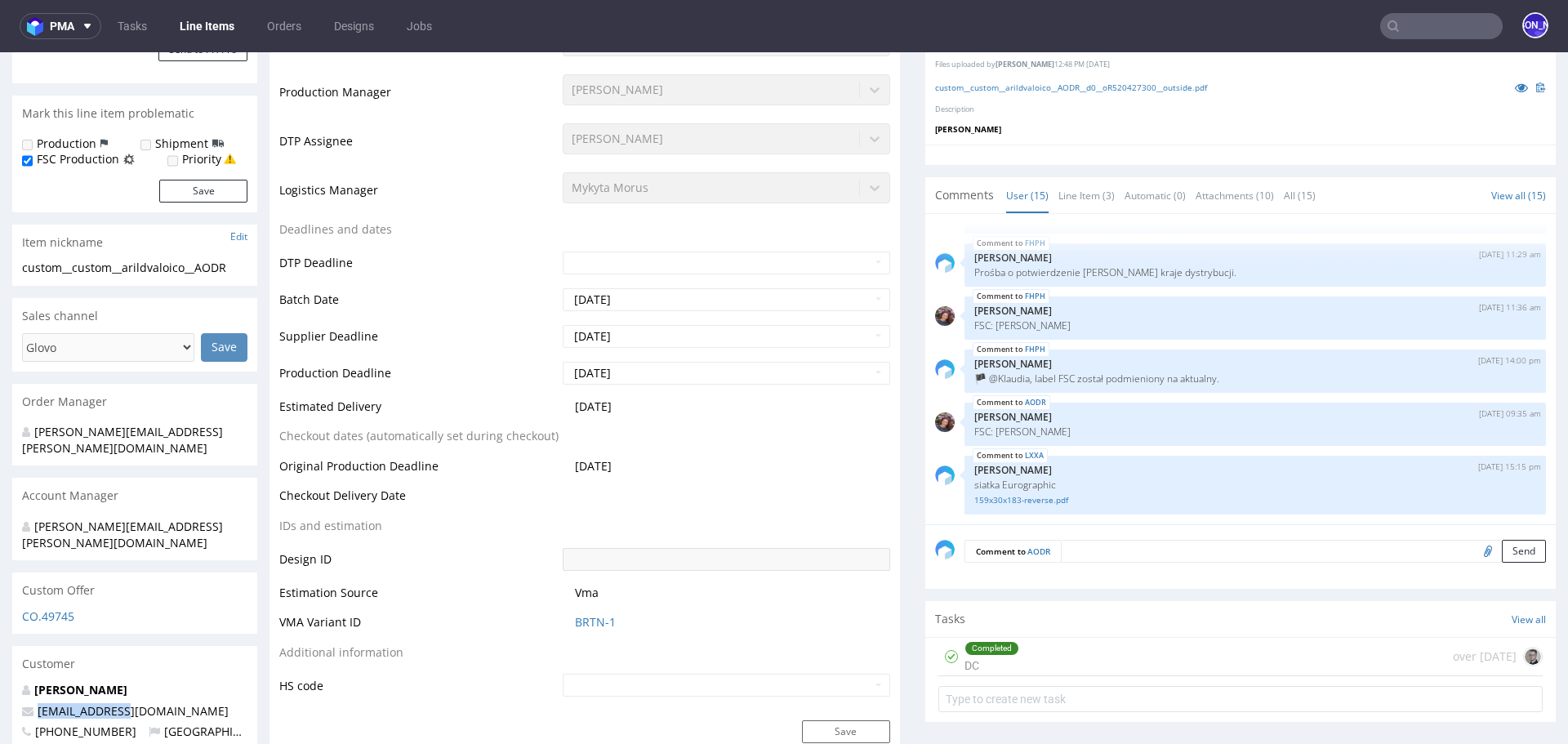
drag, startPoint x: 126, startPoint y: 676, endPoint x: 9, endPoint y: 676, distance: 117.0
copy span "[EMAIL_ADDRESS][DOMAIN_NAME]"
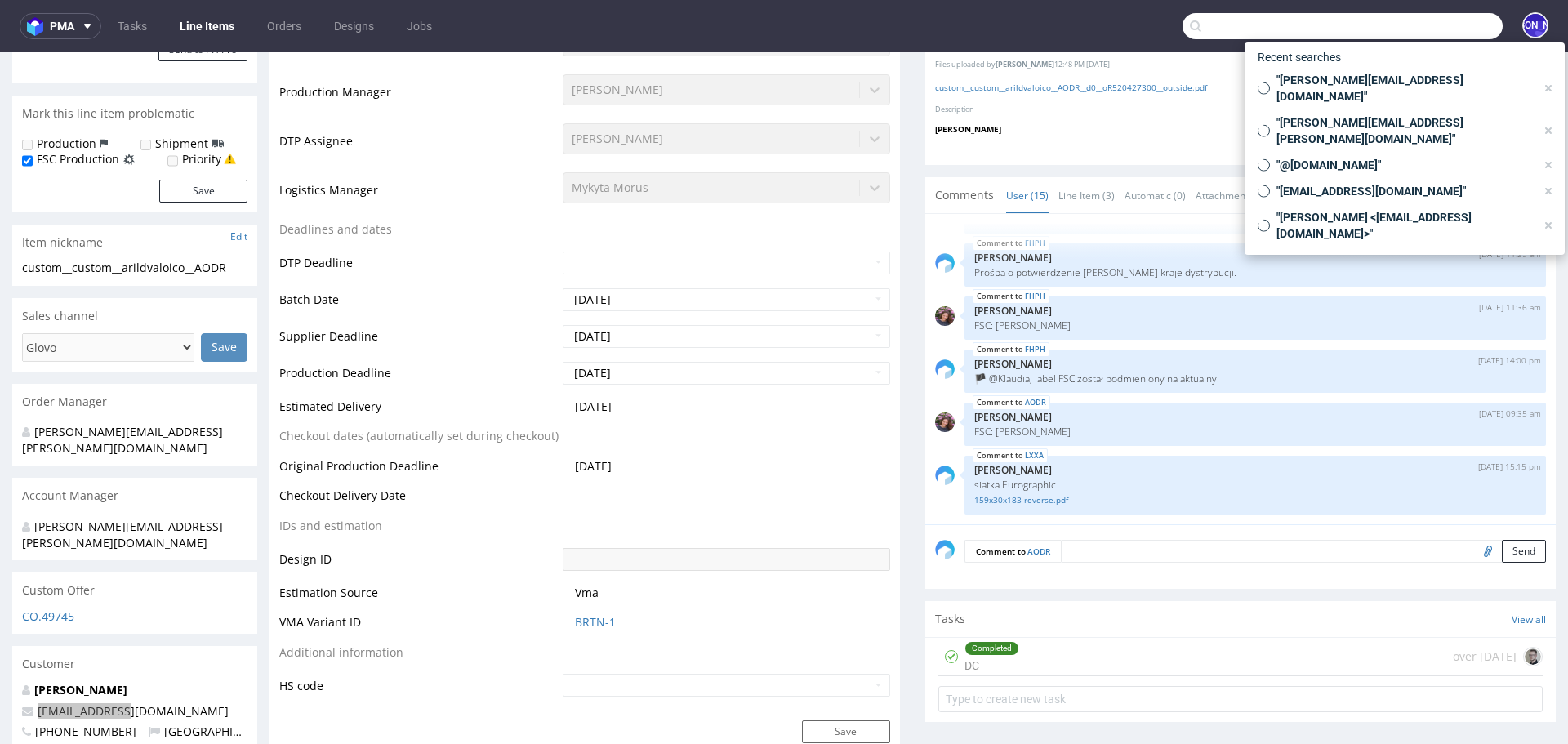
click at [1431, 36] on input "text" at bounding box center [1343, 26] width 320 height 26
paste input "[EMAIL_ADDRESS][DOMAIN_NAME]"
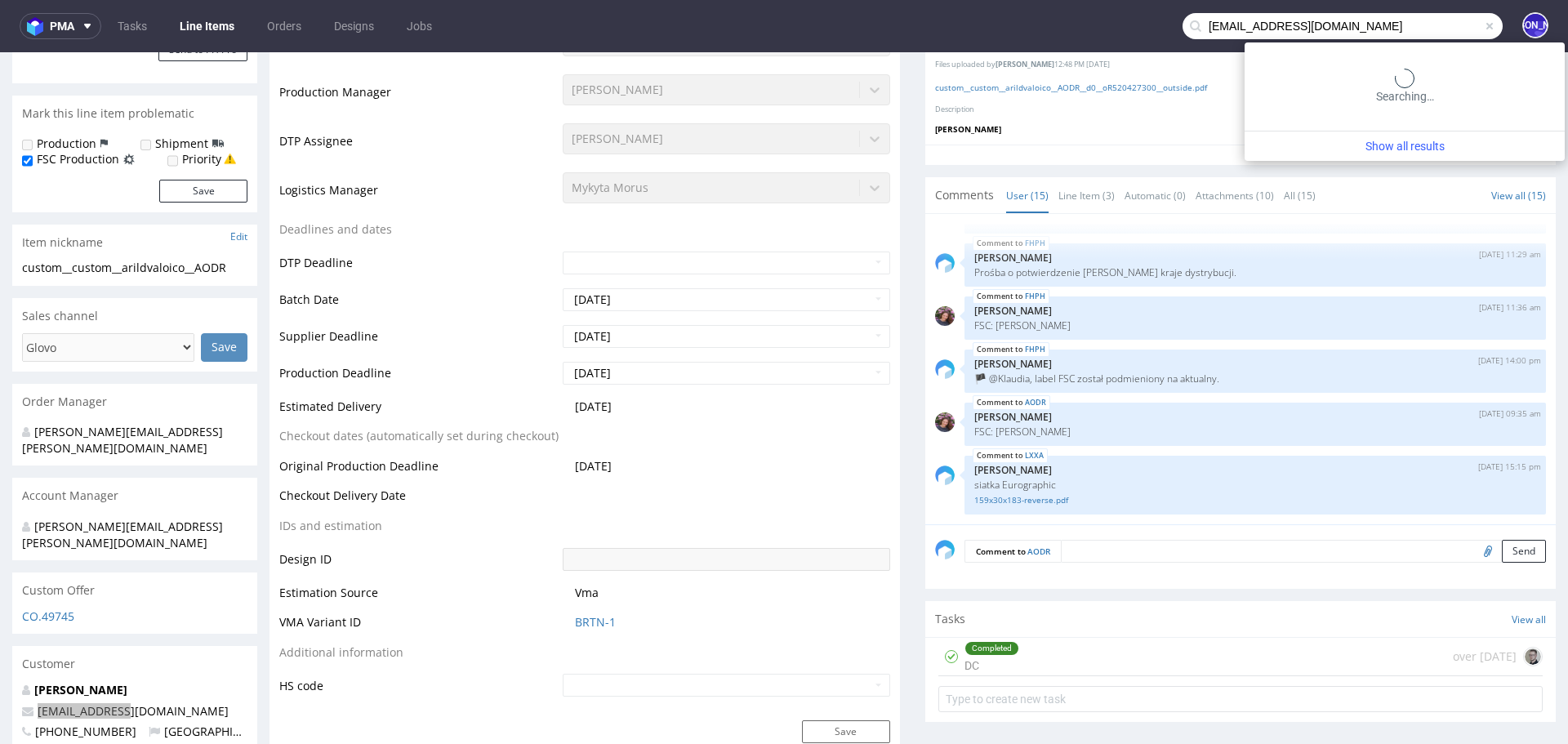
type input "[EMAIL_ADDRESS][DOMAIN_NAME]"
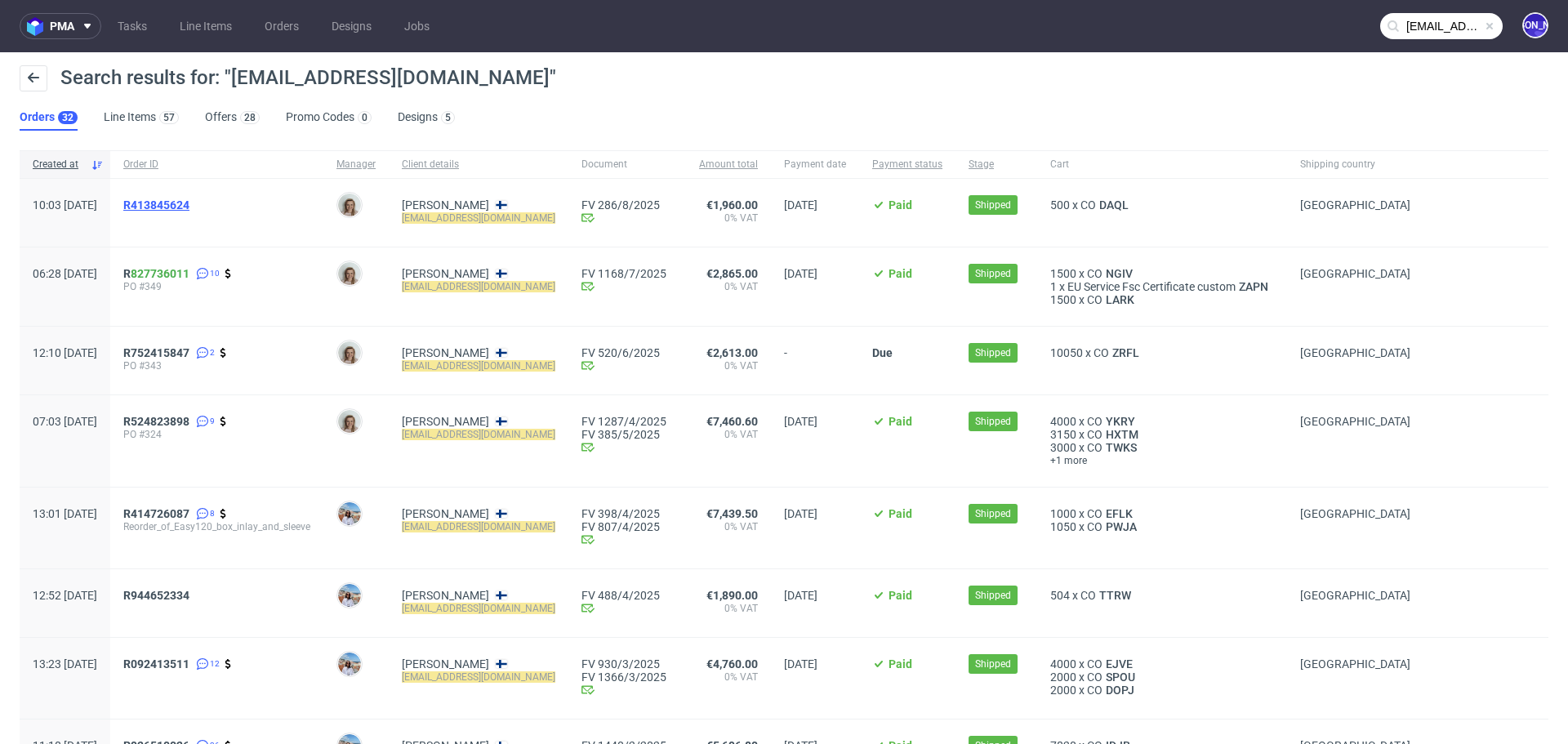
click at [190, 204] on span "R413845624" at bounding box center [156, 205] width 66 height 14
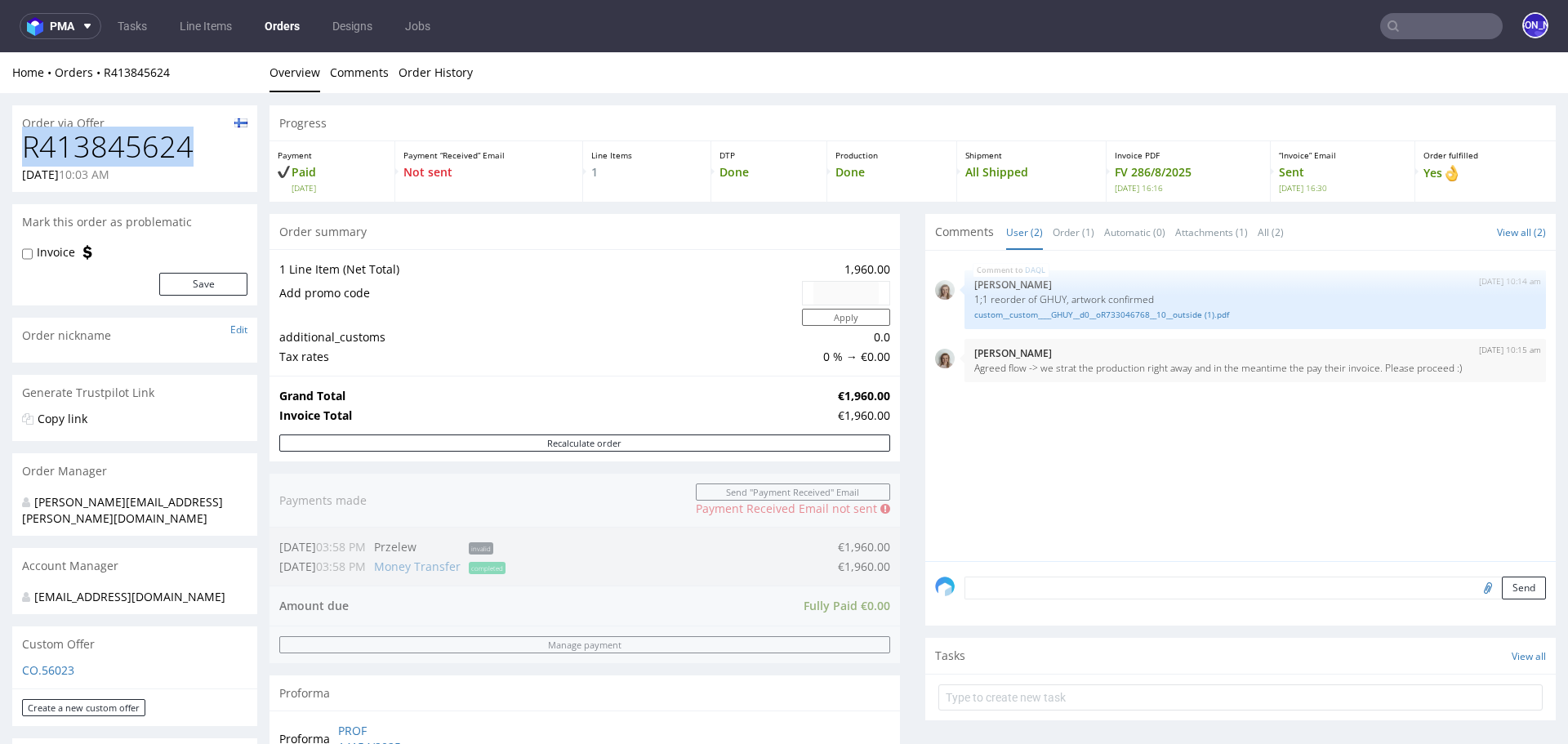
drag, startPoint x: 208, startPoint y: 152, endPoint x: 0, endPoint y: 152, distance: 208.0
copy h1 "R413845624"
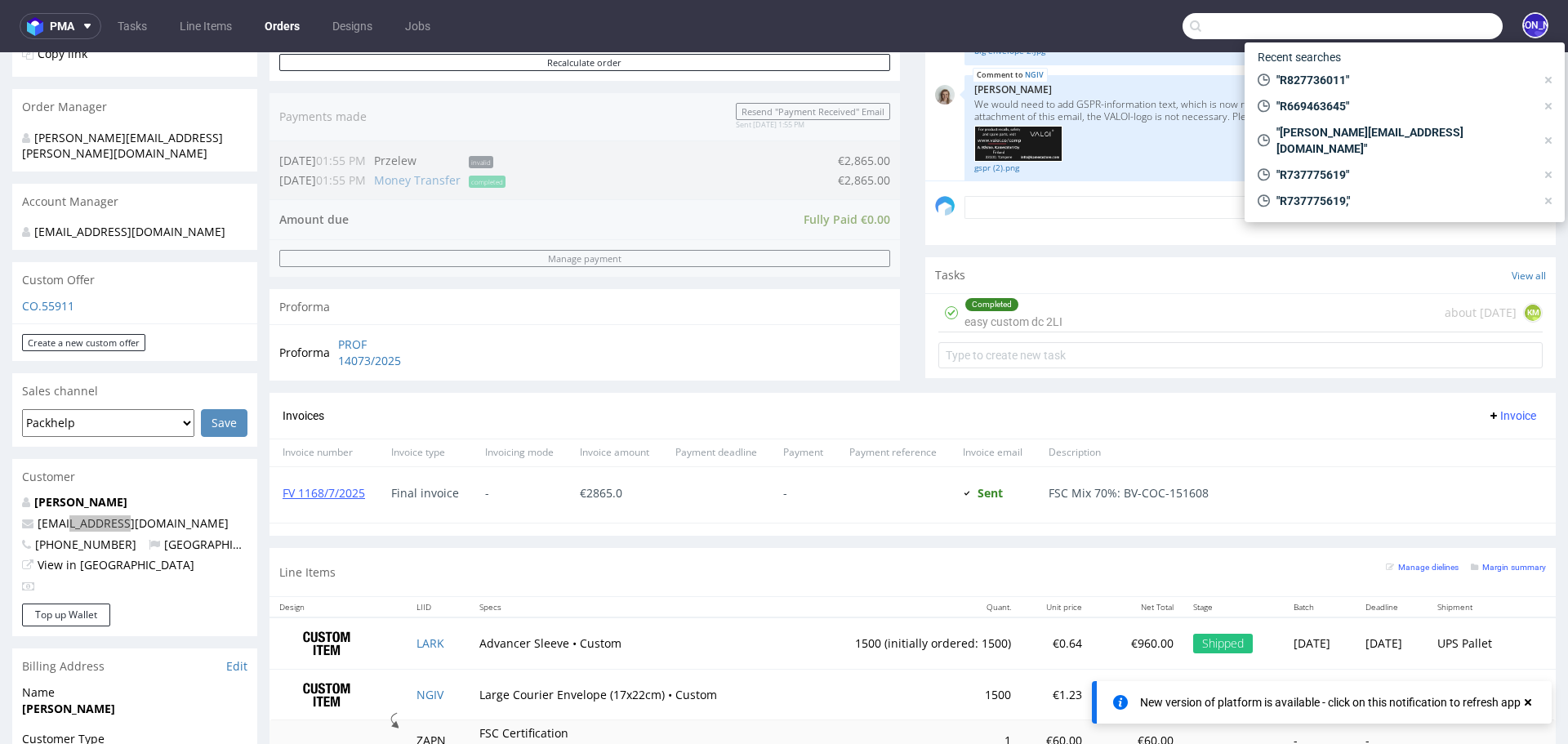
scroll to position [482, 0]
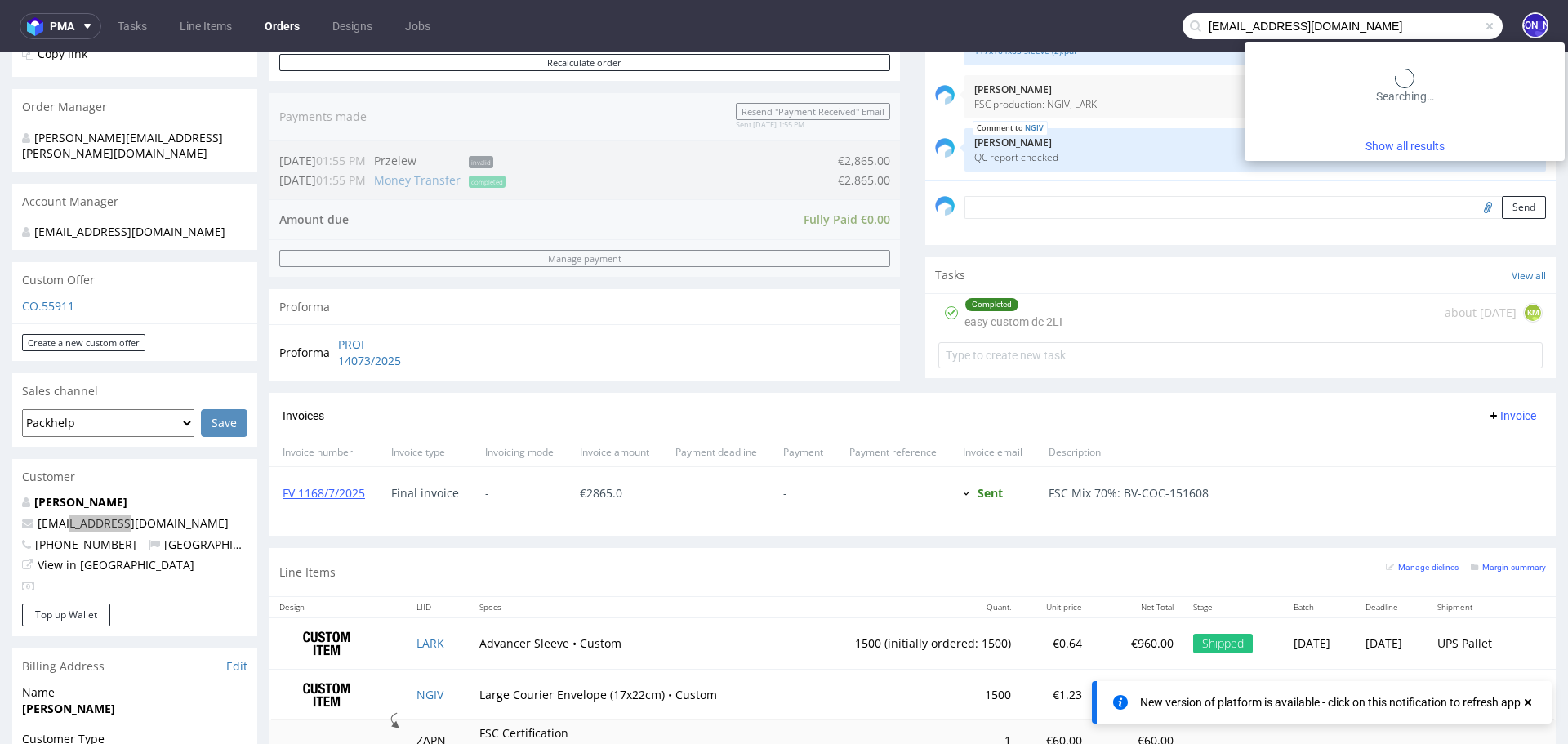
type input "buyer@eppi.cz"
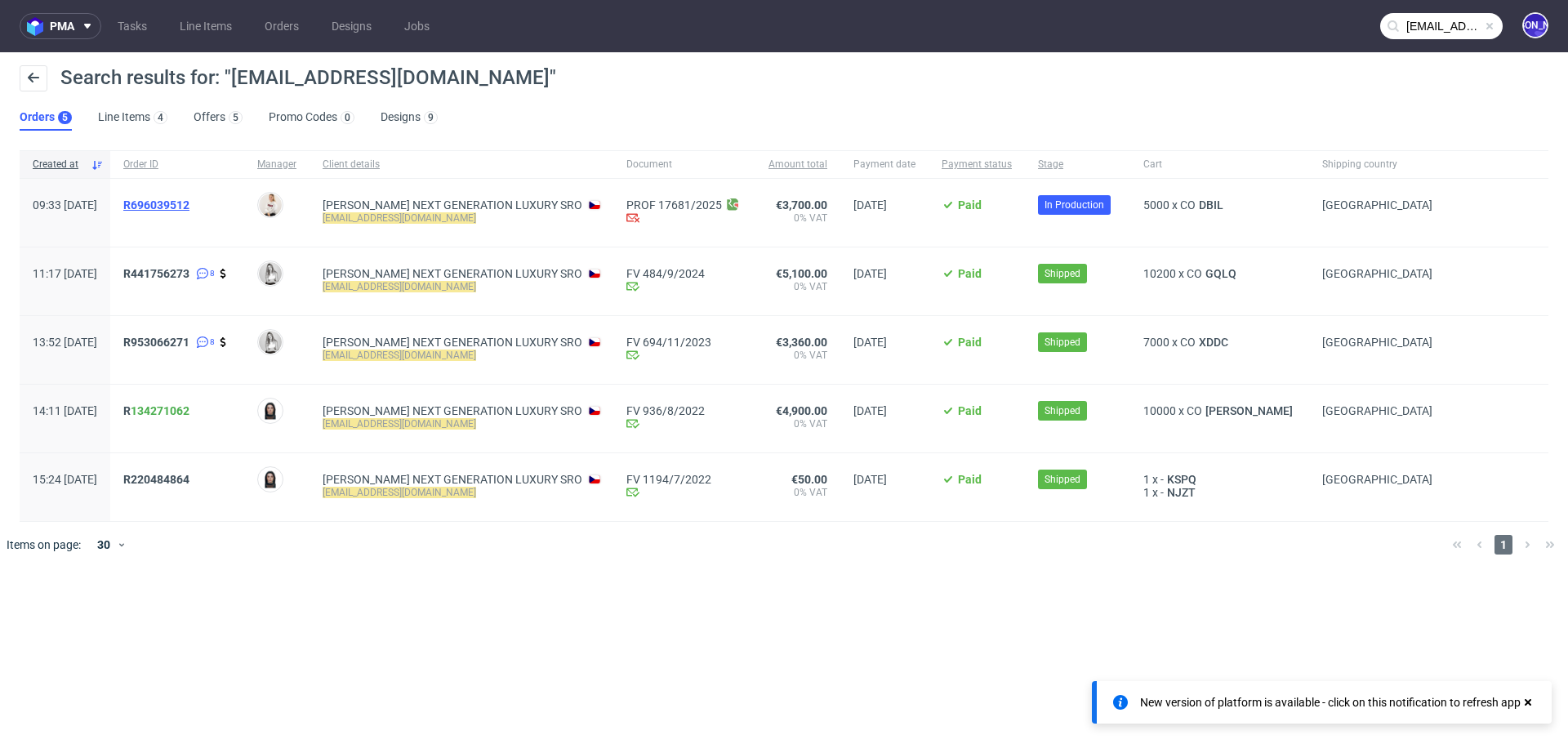
click at [187, 205] on span "R696039512" at bounding box center [156, 205] width 66 height 14
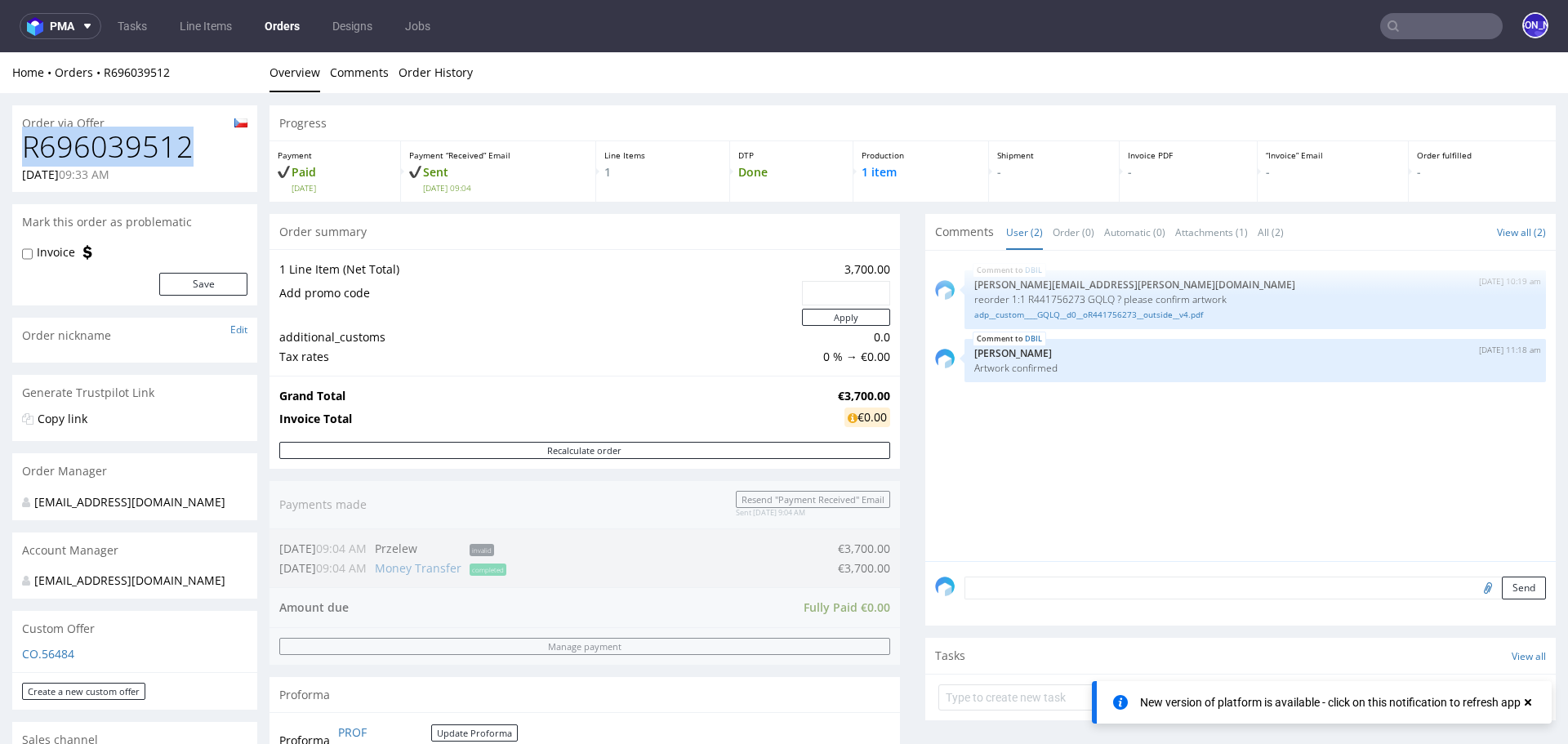
drag, startPoint x: 201, startPoint y: 144, endPoint x: 22, endPoint y: 142, distance: 179.0
click at [22, 142] on h1 "R696039512" at bounding box center [134, 147] width 225 height 33
copy h1 "R696039512"
